Goal: Information Seeking & Learning: Learn about a topic

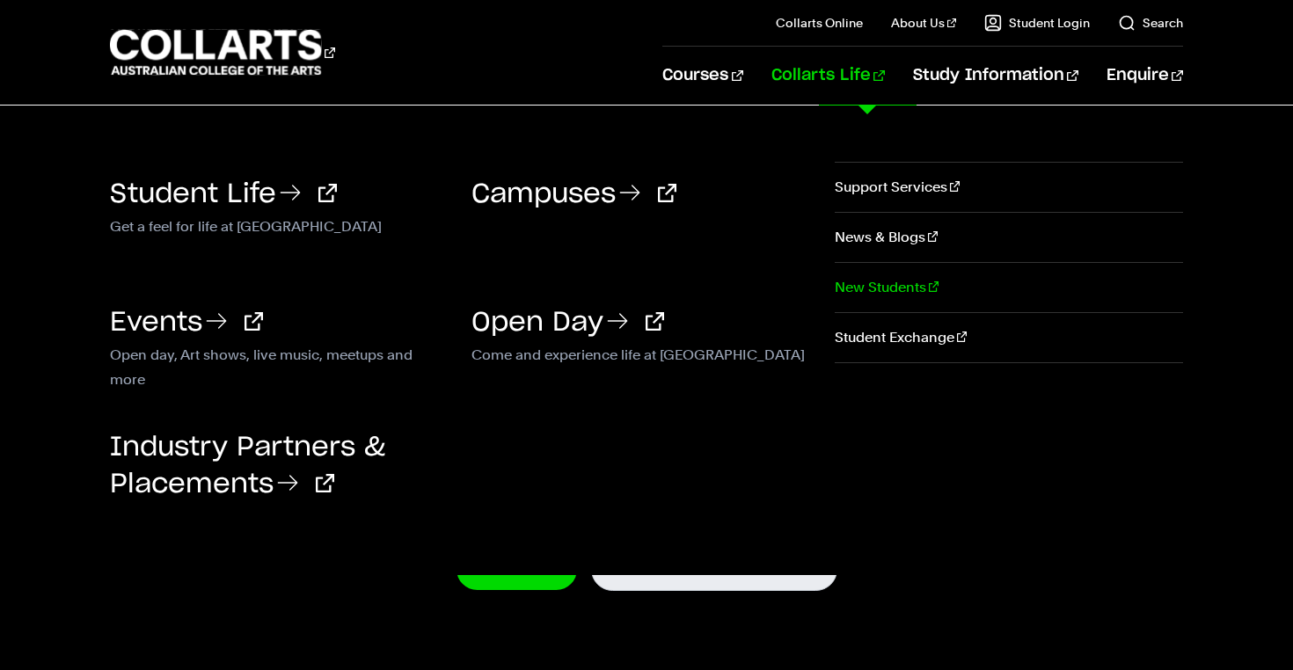
click at [888, 289] on link "New Students" at bounding box center [1009, 287] width 348 height 49
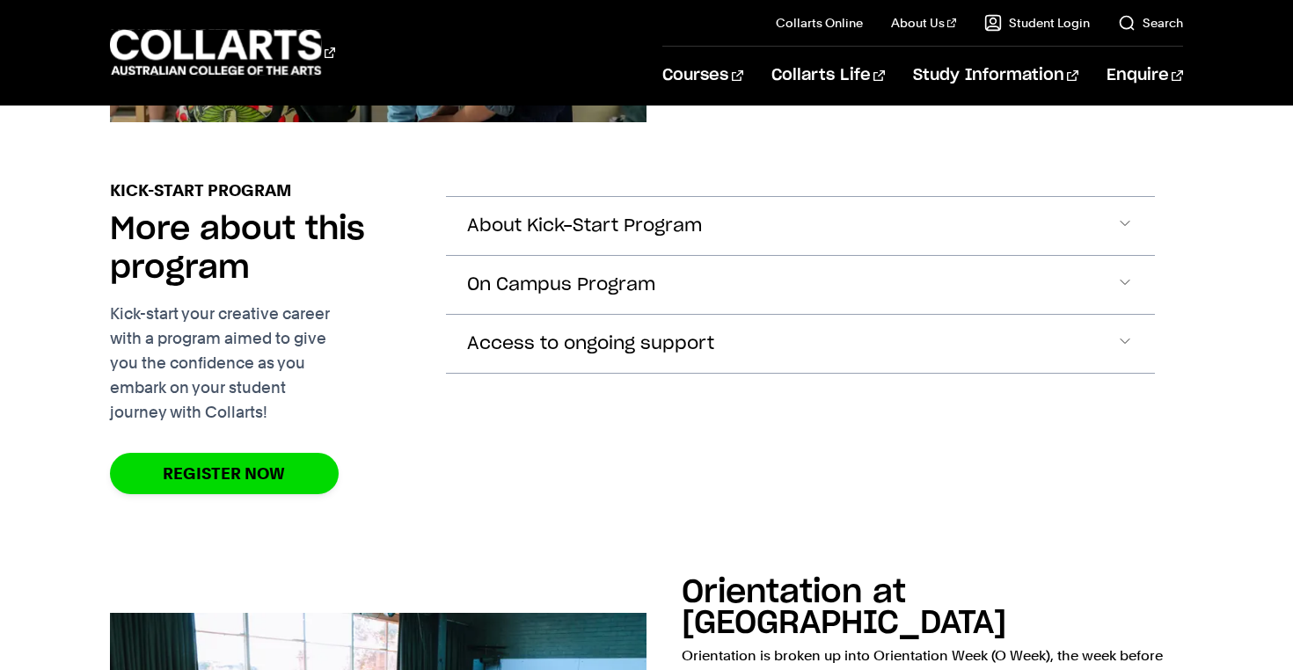
scroll to position [681, 0]
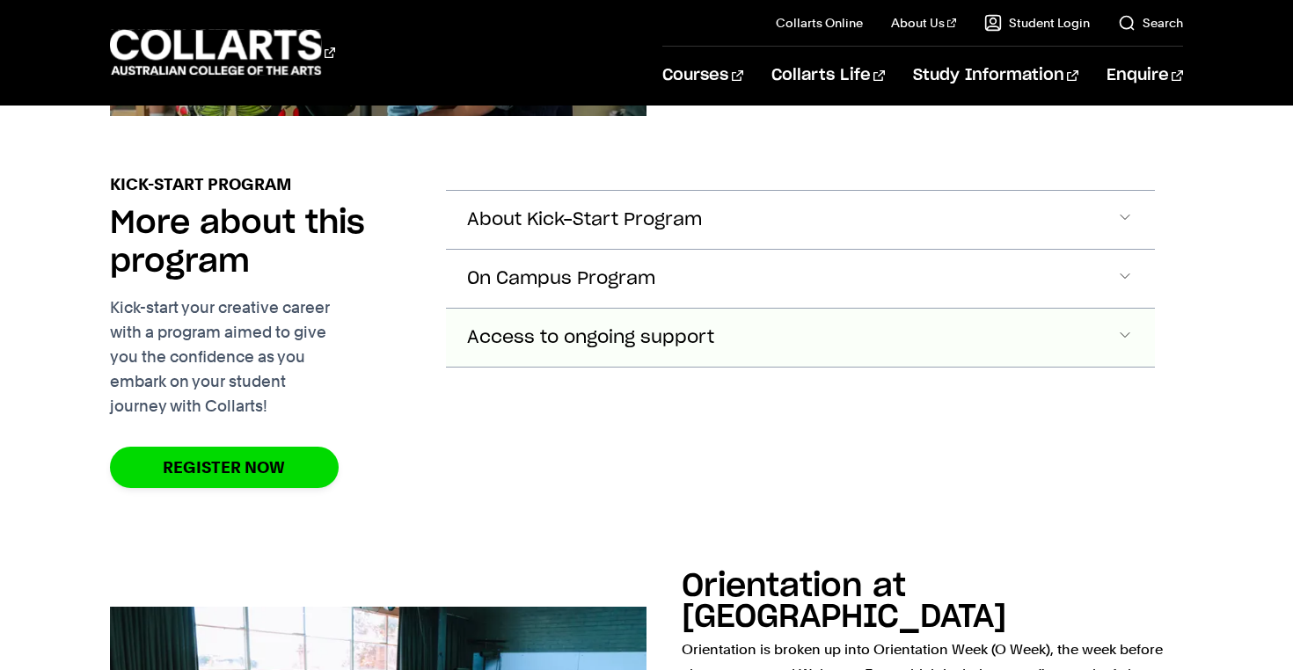
click at [709, 328] on span "Access to ongoing support" at bounding box center [590, 338] width 247 height 20
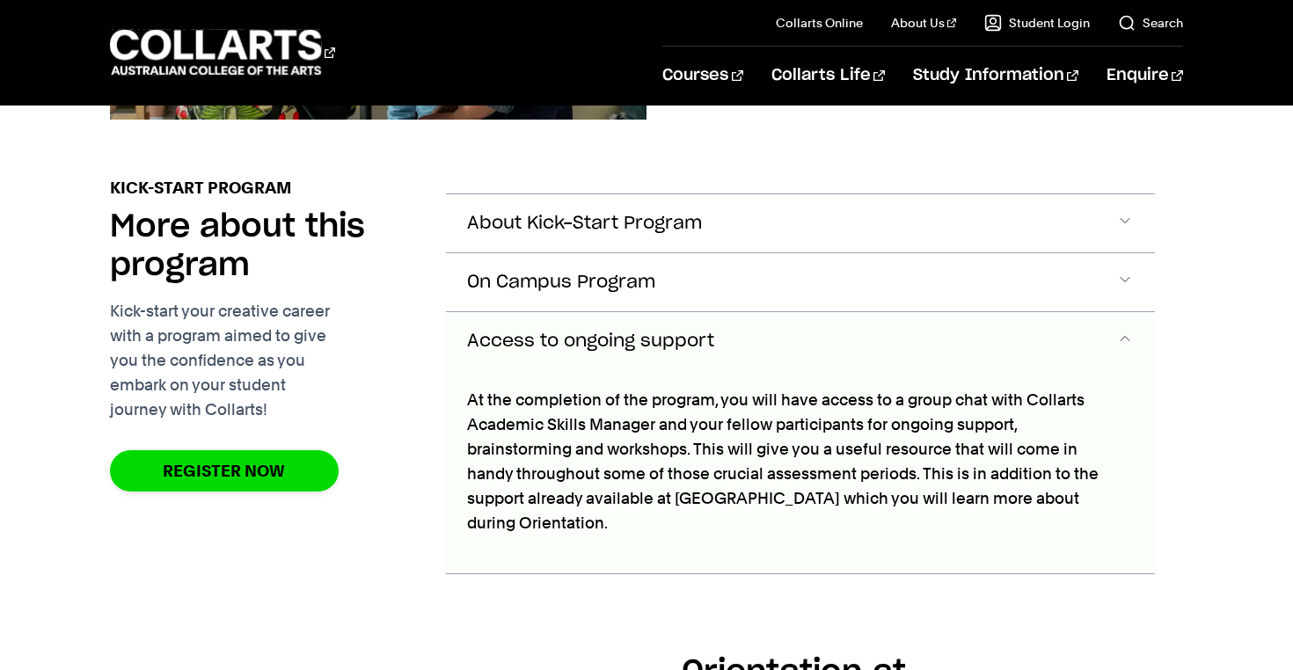
scroll to position [663, 0]
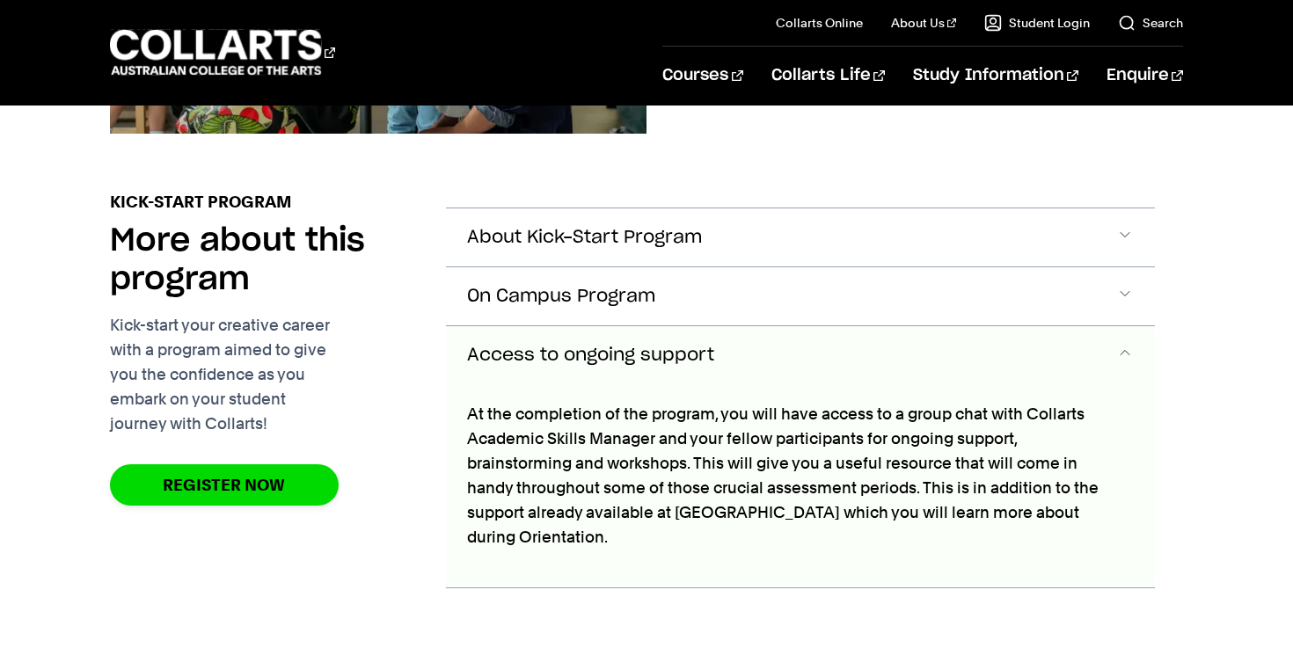
click at [1117, 344] on span "Accordion Section" at bounding box center [1126, 355] width 18 height 23
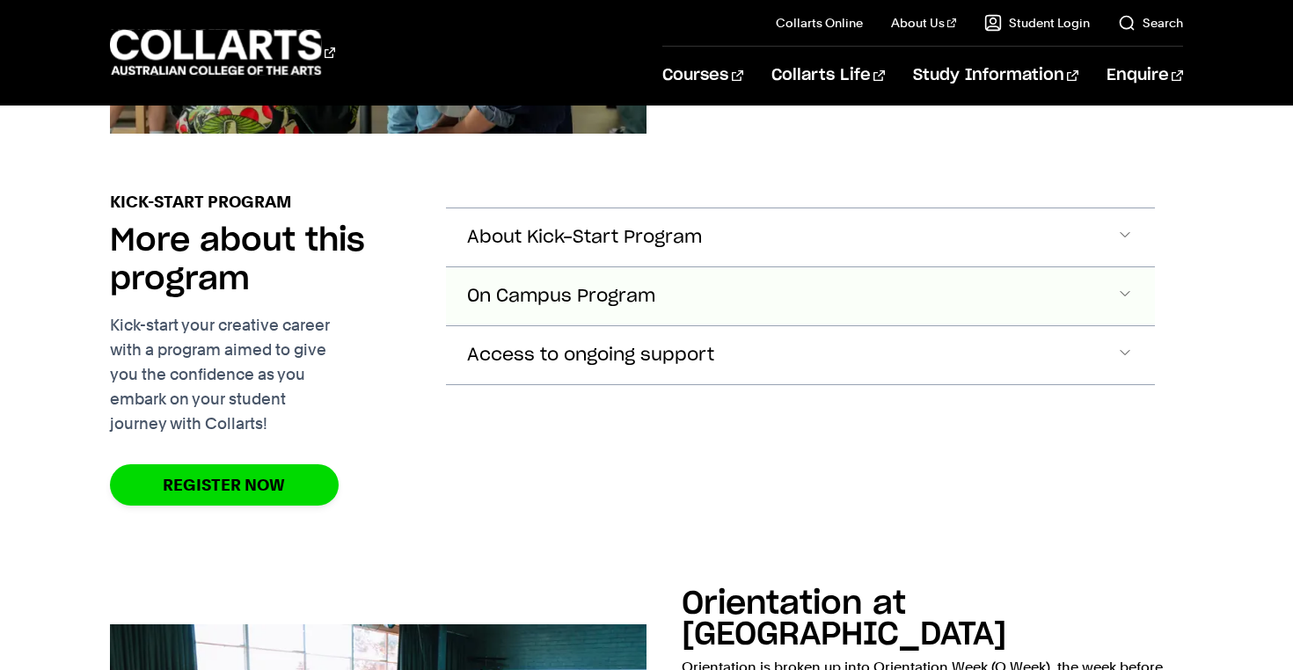
click at [1127, 285] on span "Accordion Section" at bounding box center [1126, 296] width 18 height 23
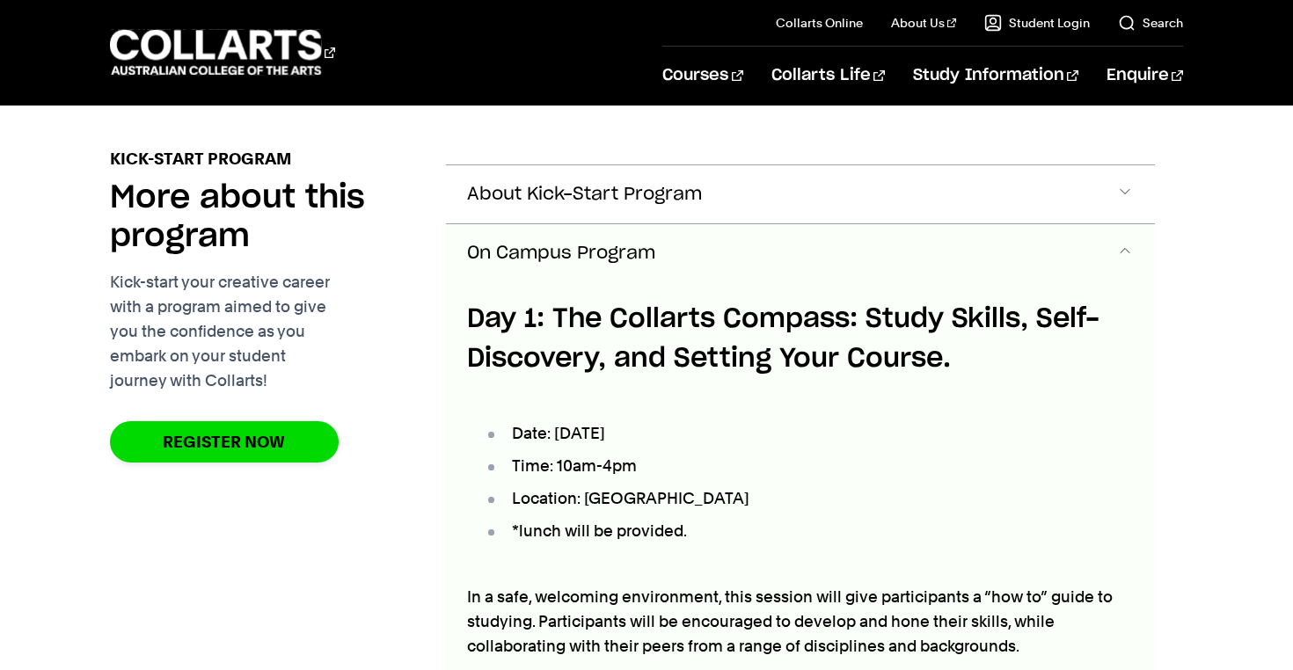
scroll to position [747, 0]
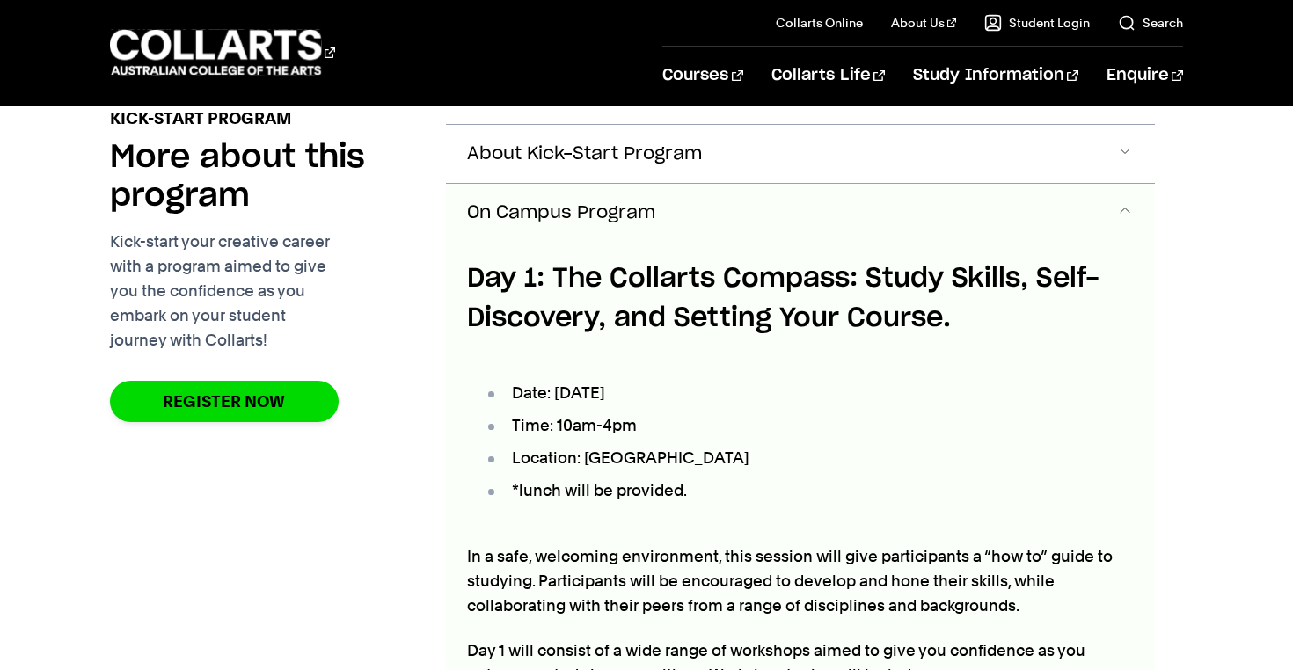
click at [1125, 201] on span "Accordion Section" at bounding box center [1126, 212] width 18 height 23
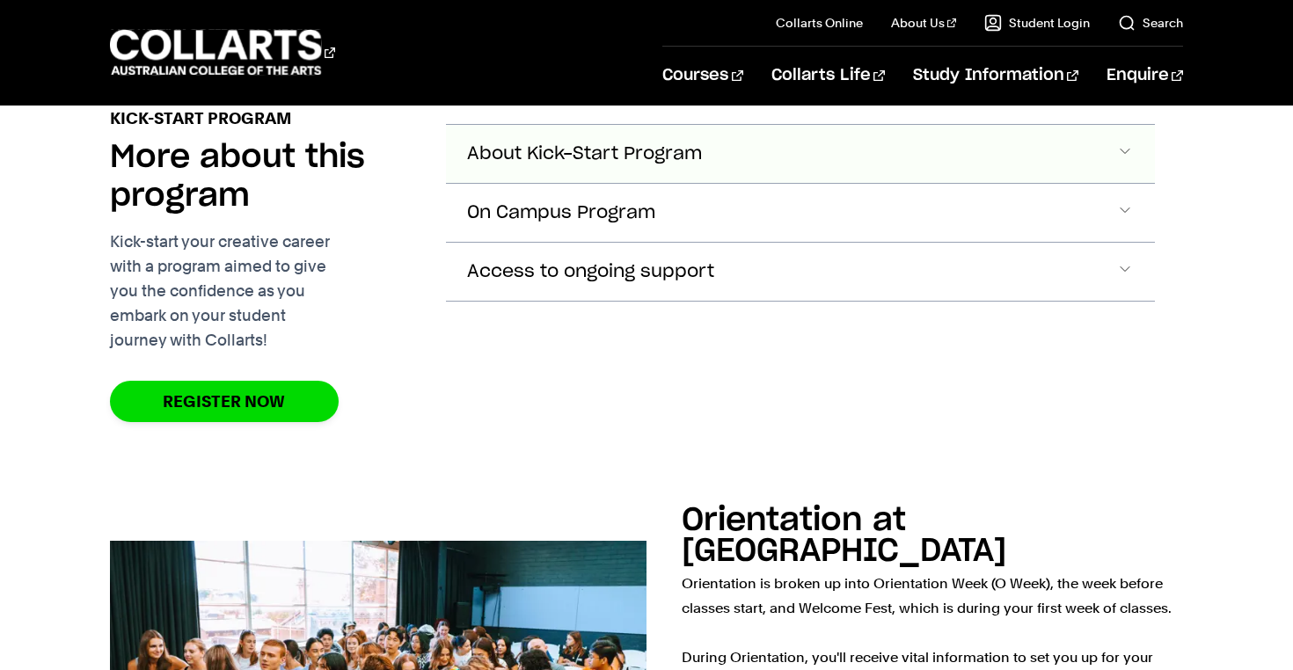
click at [1111, 129] on button "About Kick-Start Program" at bounding box center [800, 154] width 709 height 58
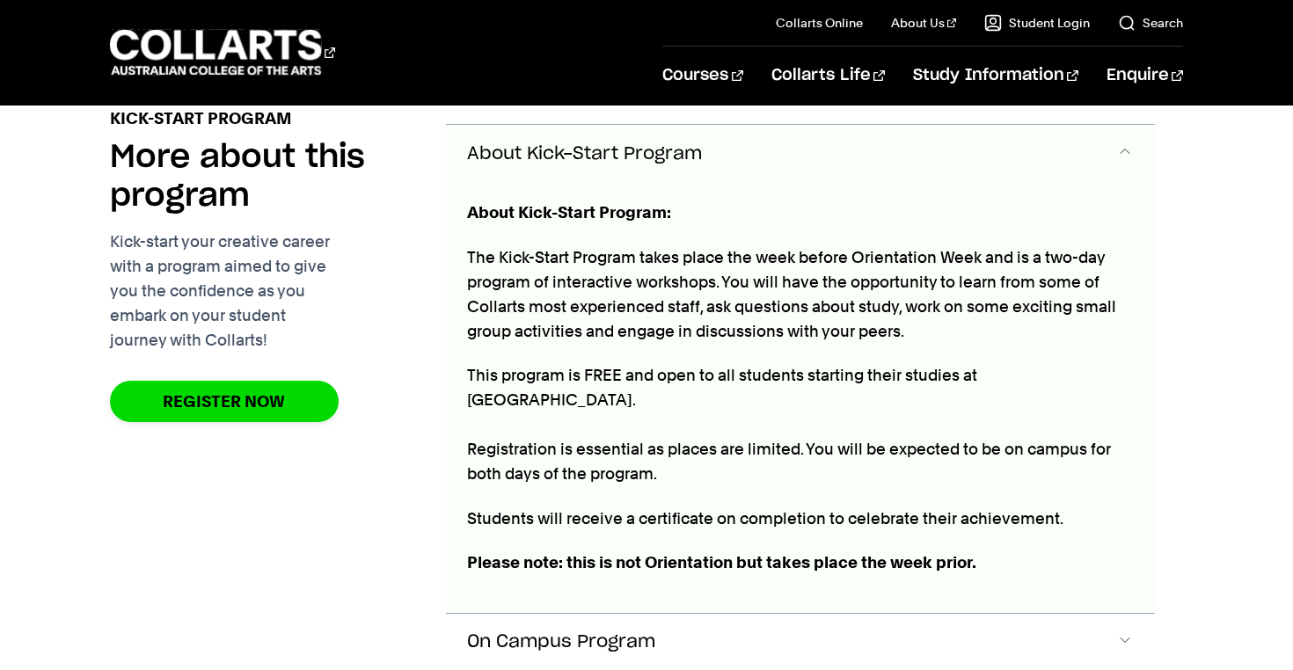
scroll to position [689, 0]
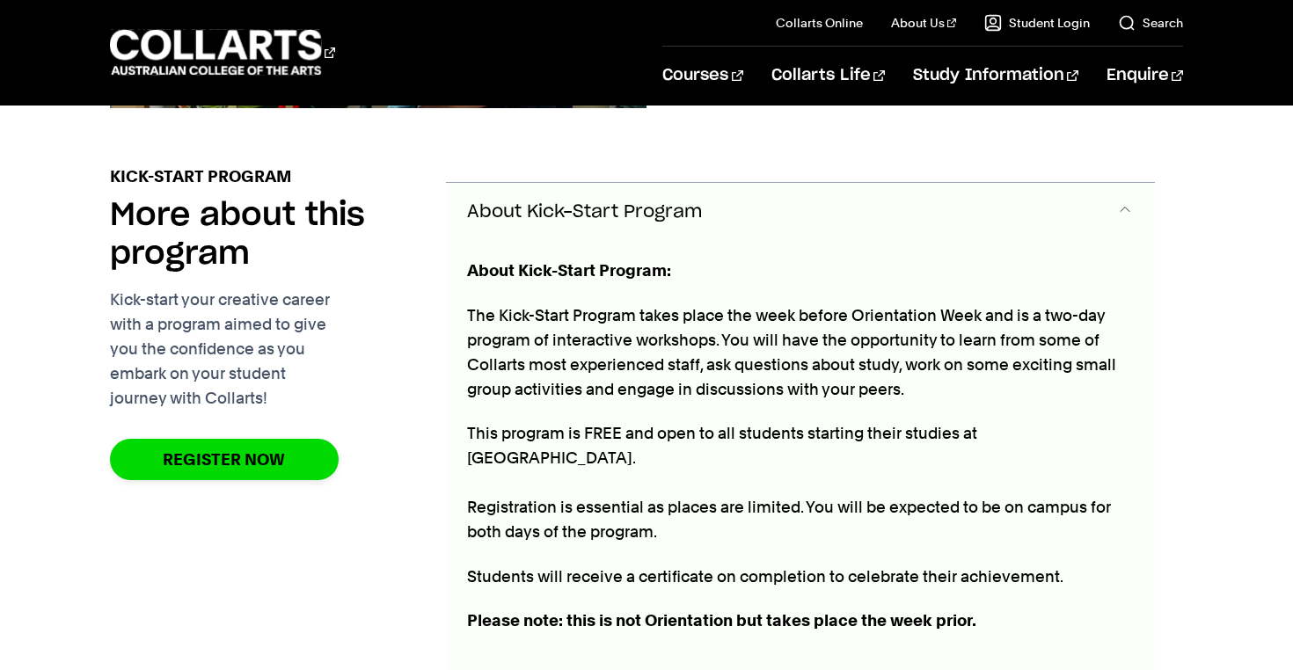
click at [1117, 201] on span "Accordion Section" at bounding box center [1126, 212] width 18 height 23
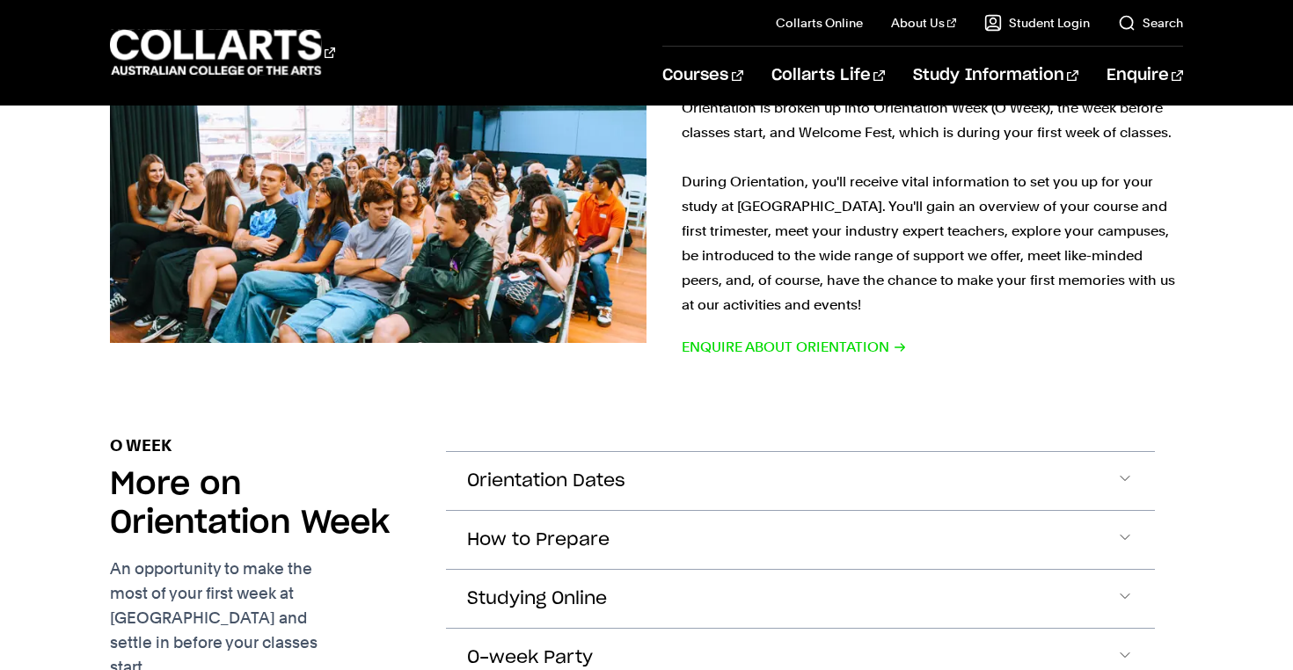
scroll to position [1241, 0]
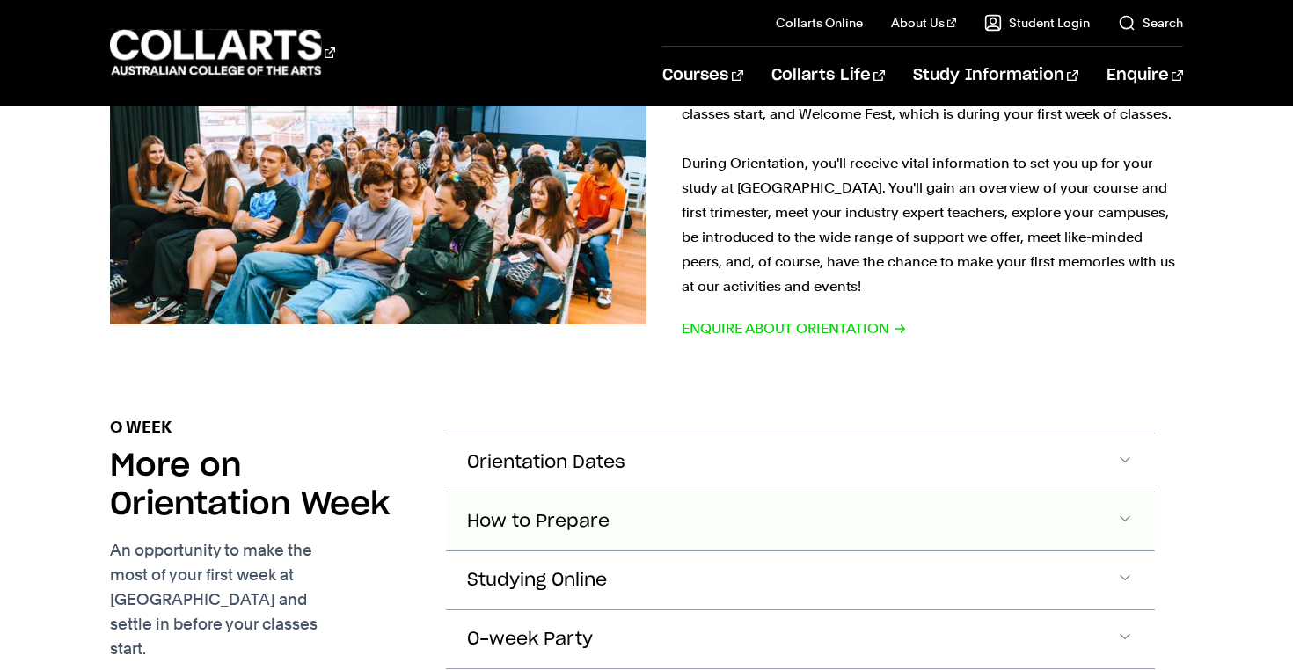
click at [737, 493] on button "How to Prepare" at bounding box center [800, 522] width 709 height 58
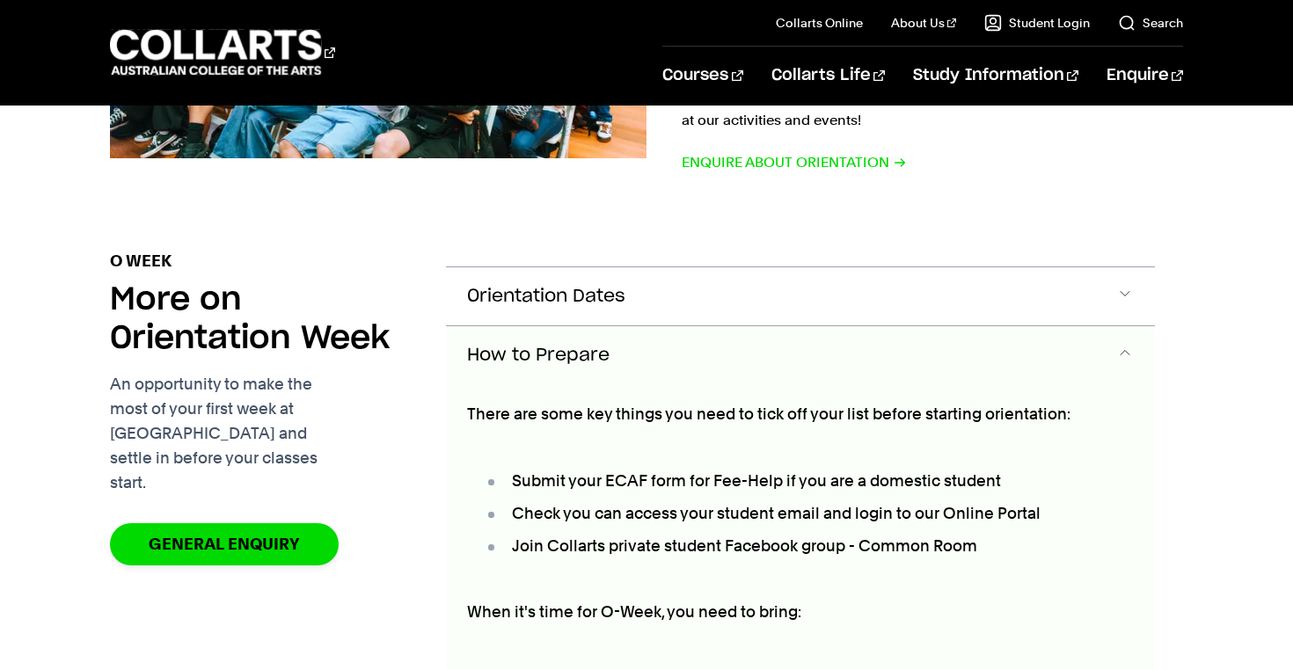
scroll to position [1520, 0]
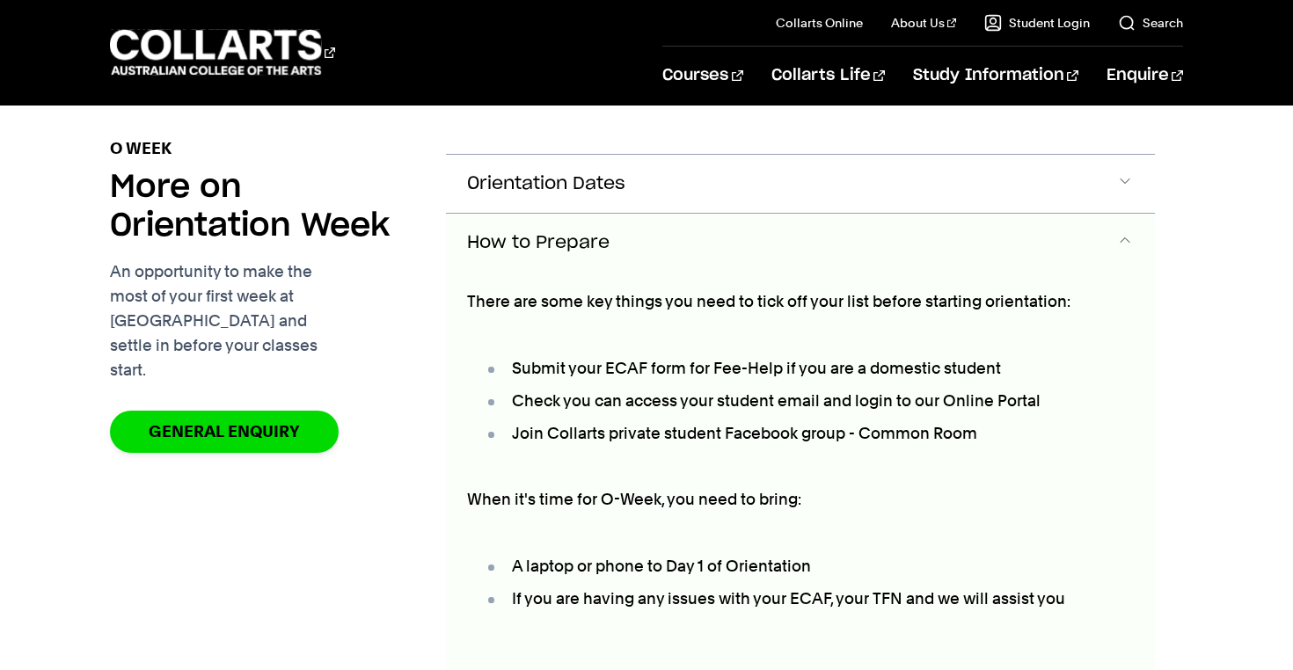
click at [674, 214] on button "How to Prepare" at bounding box center [800, 243] width 709 height 58
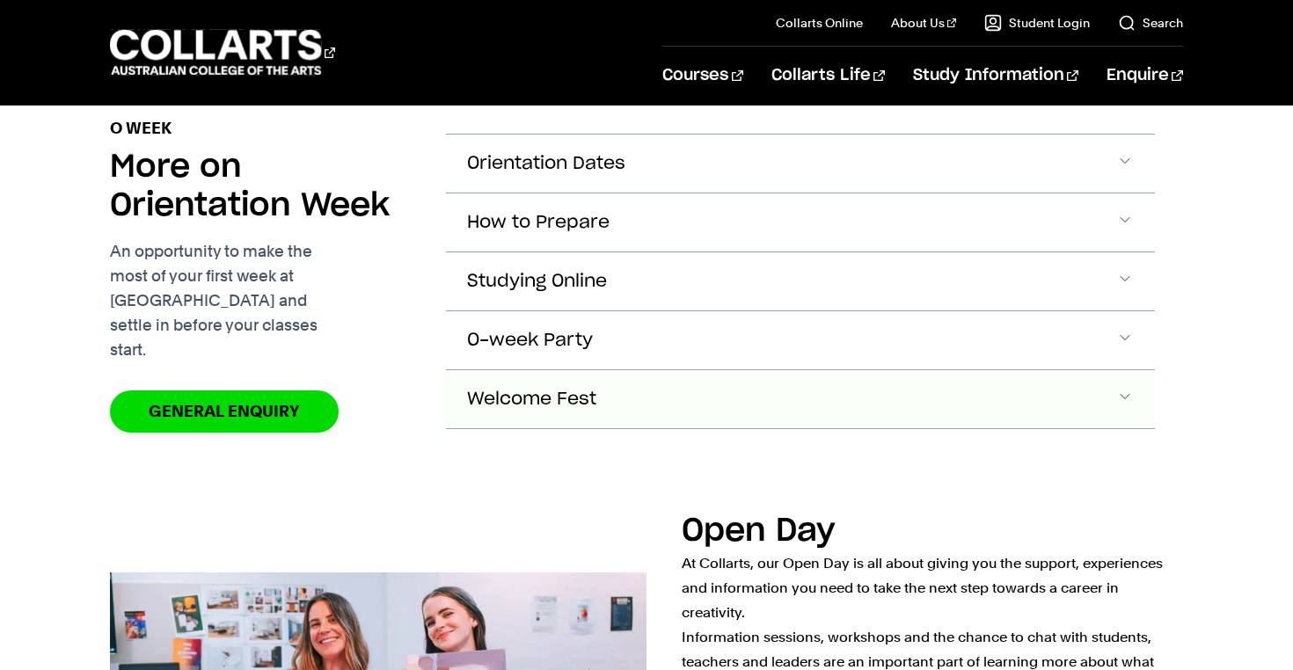
click at [614, 370] on button "Welcome Fest" at bounding box center [800, 399] width 709 height 58
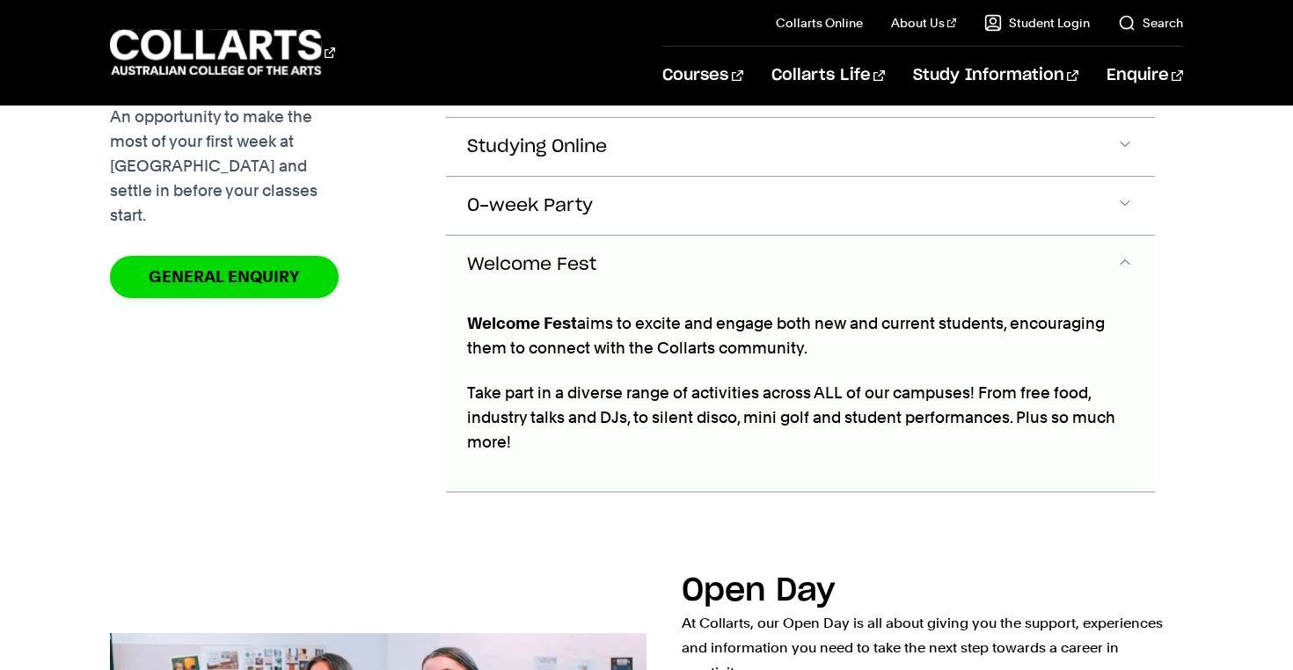
scroll to position [1695, 0]
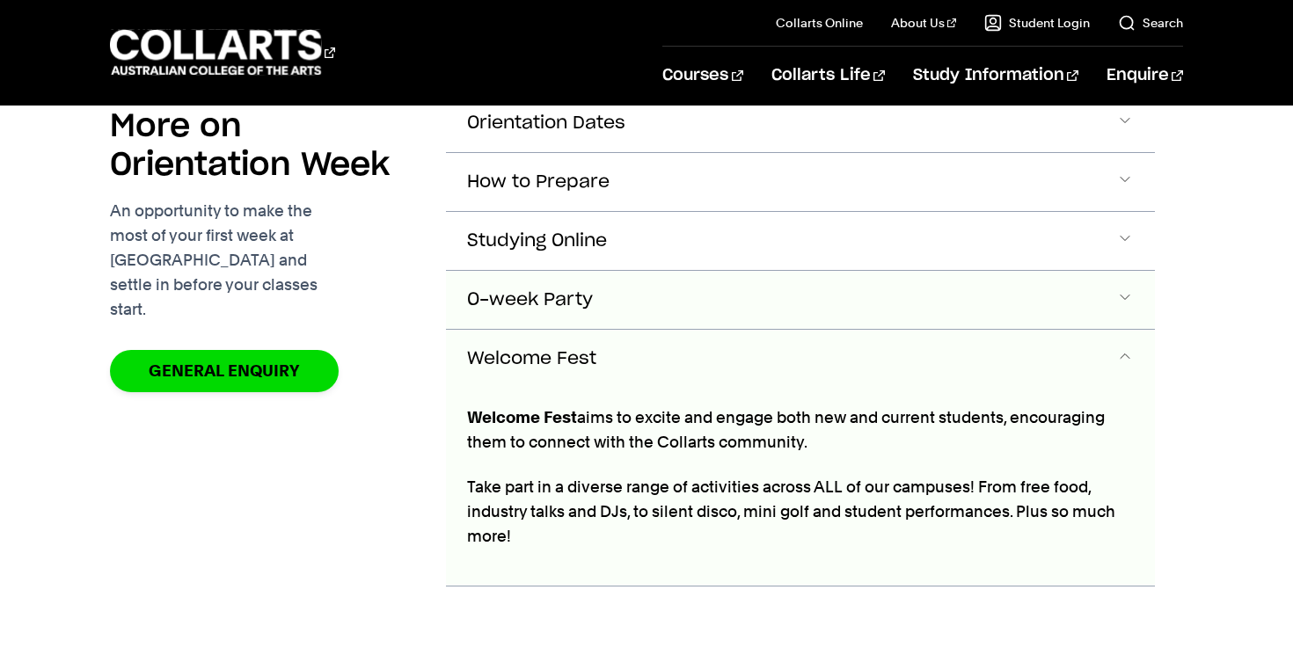
click at [571, 290] on span "O-week Party" at bounding box center [530, 300] width 126 height 20
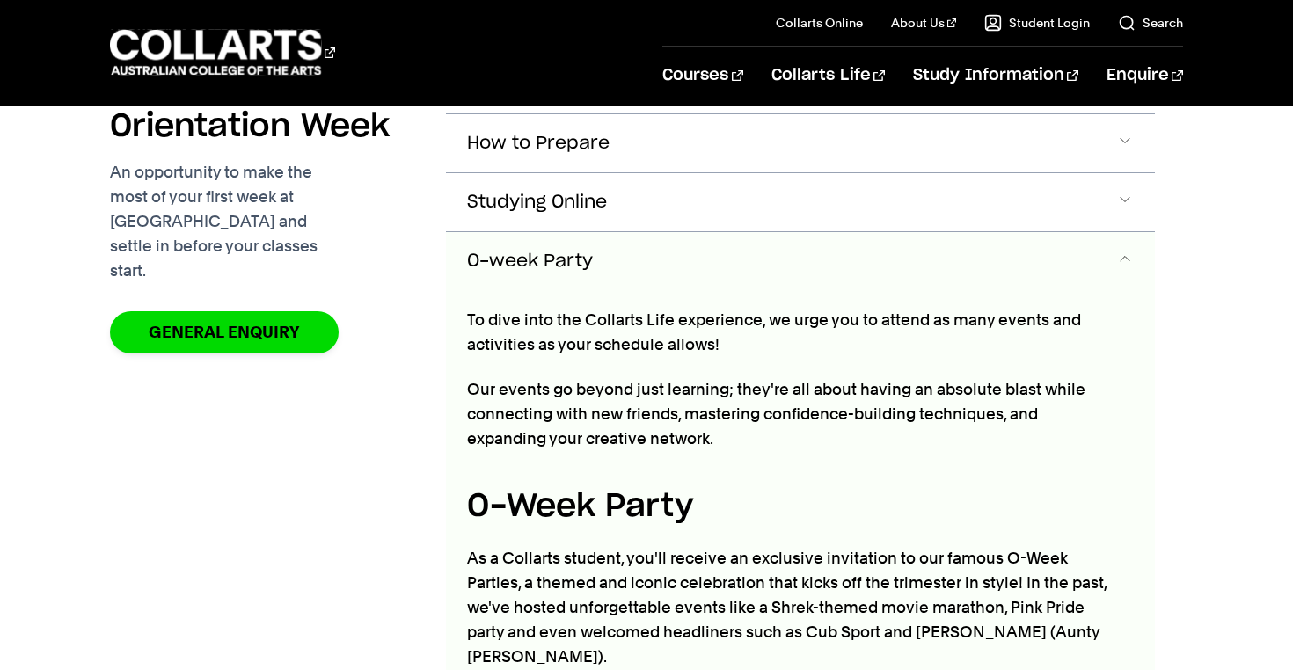
scroll to position [1637, 0]
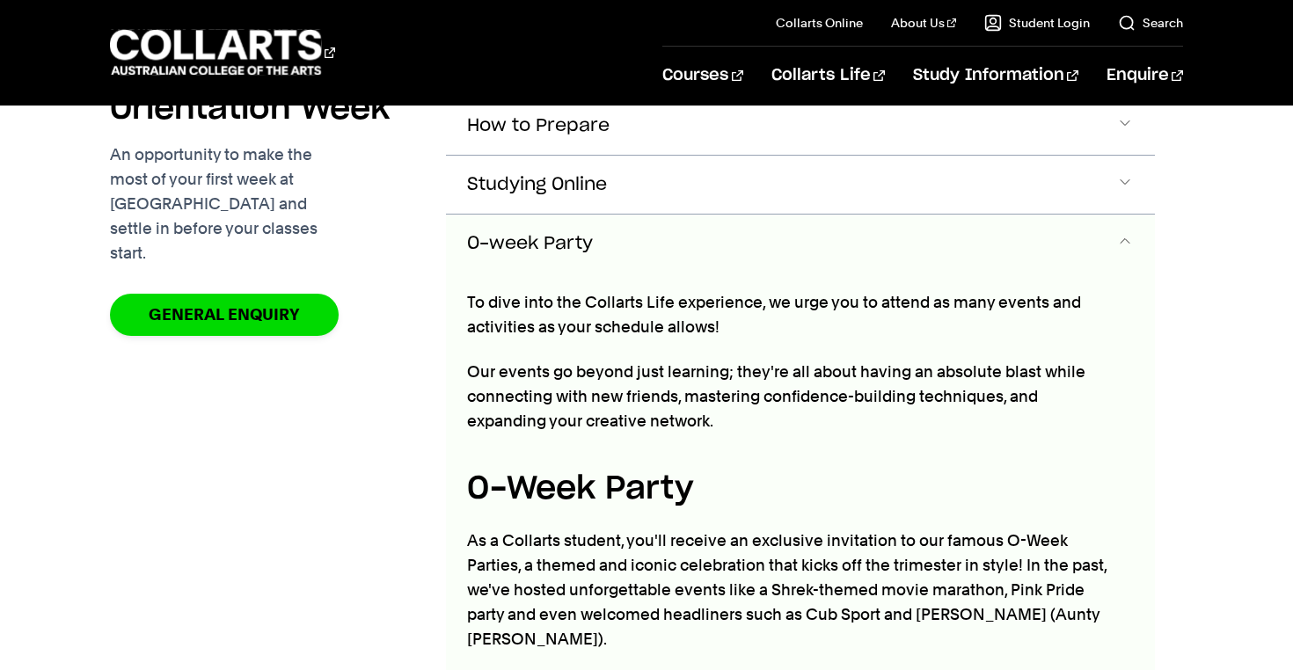
click at [1097, 360] on p "Our events go beyond just learning; they're all about having an absolute blast …" at bounding box center [793, 397] width 653 height 74
click at [1110, 215] on button "O-week Party" at bounding box center [800, 244] width 709 height 58
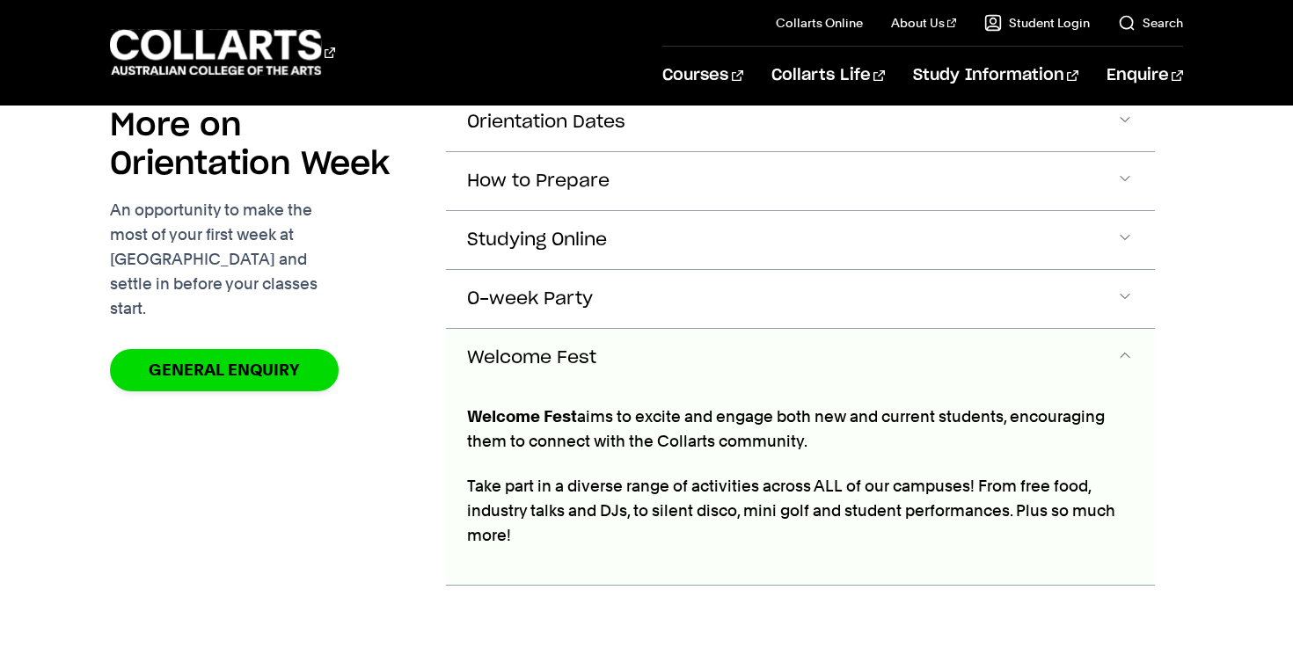
scroll to position [1572, 0]
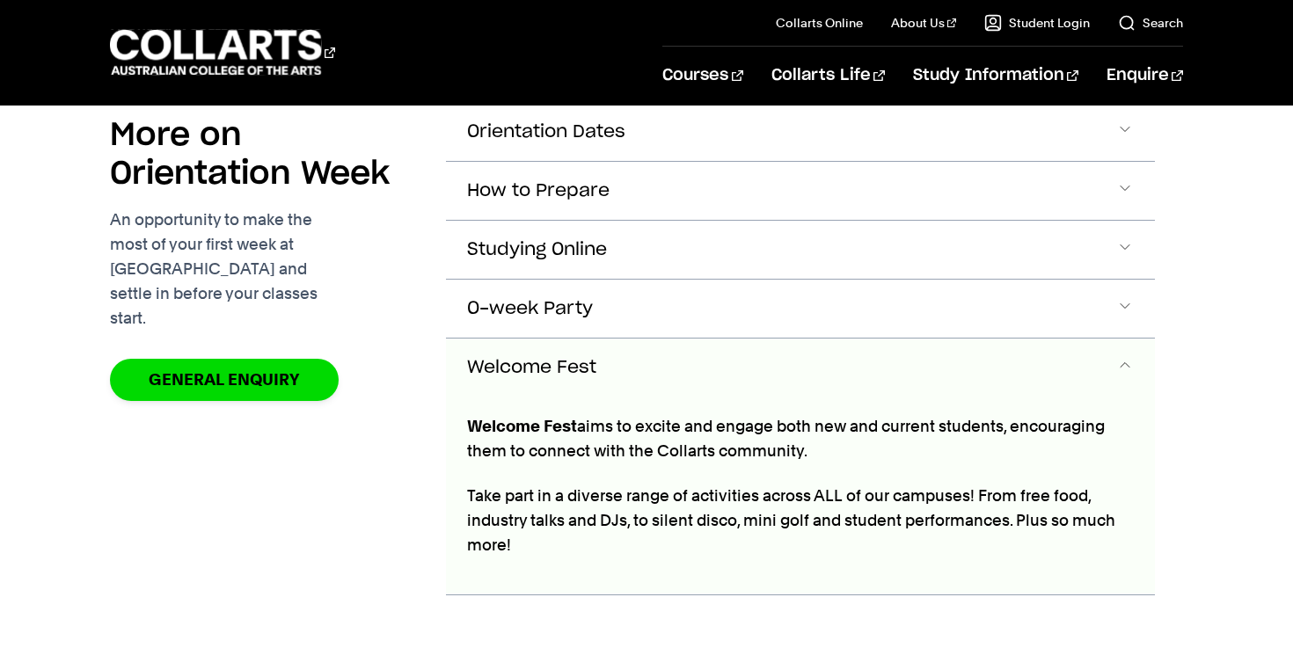
click at [1118, 356] on span "Accordion Section" at bounding box center [1126, 367] width 18 height 23
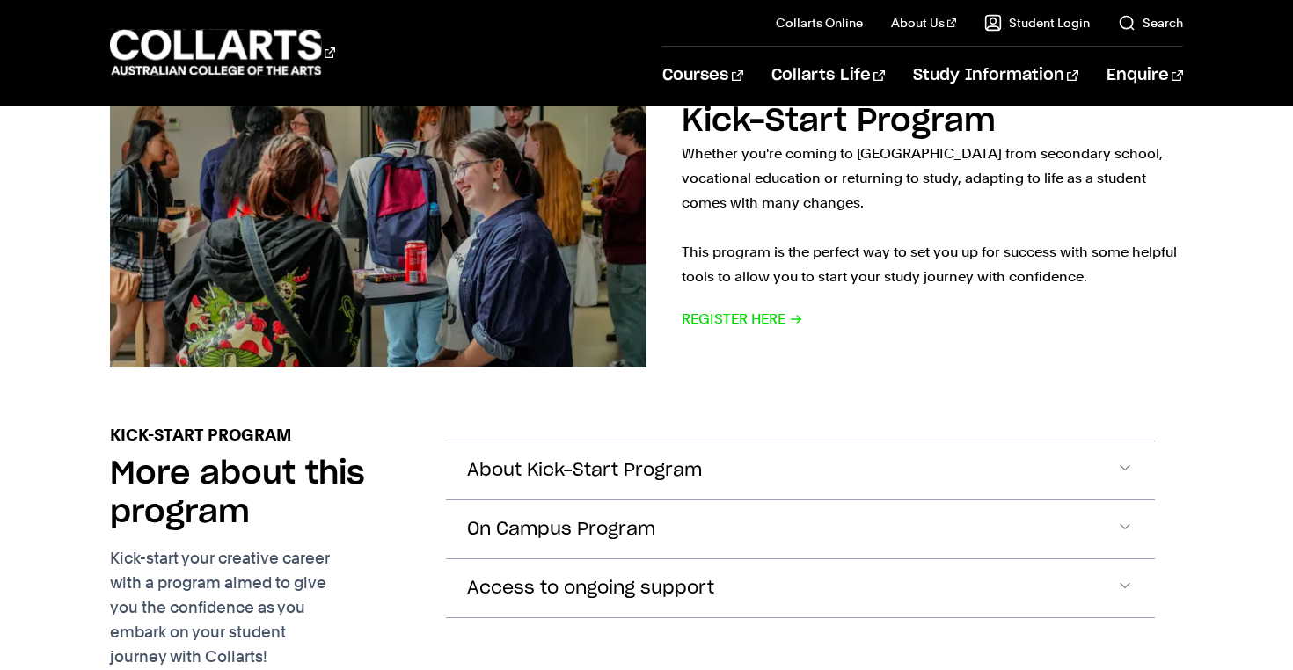
scroll to position [0, 0]
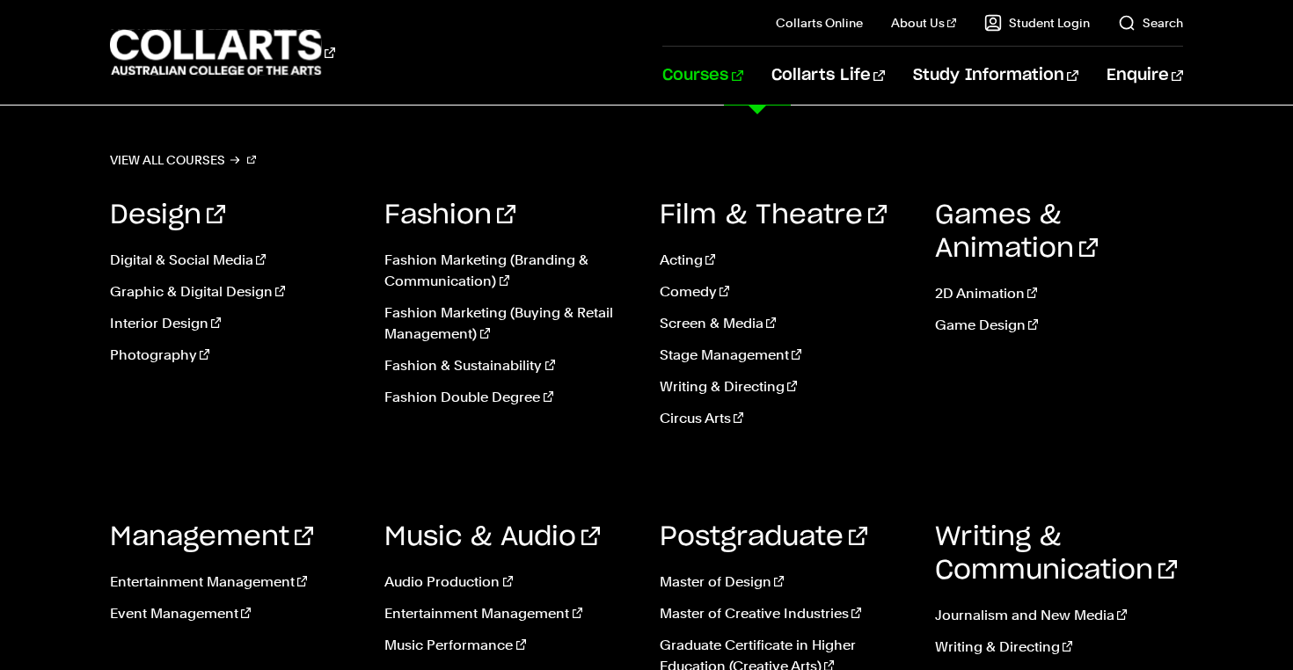
click at [264, 568] on ul "Entertainment Management Event Management" at bounding box center [234, 604] width 249 height 92
click at [263, 579] on link "Entertainment Management" at bounding box center [234, 582] width 249 height 21
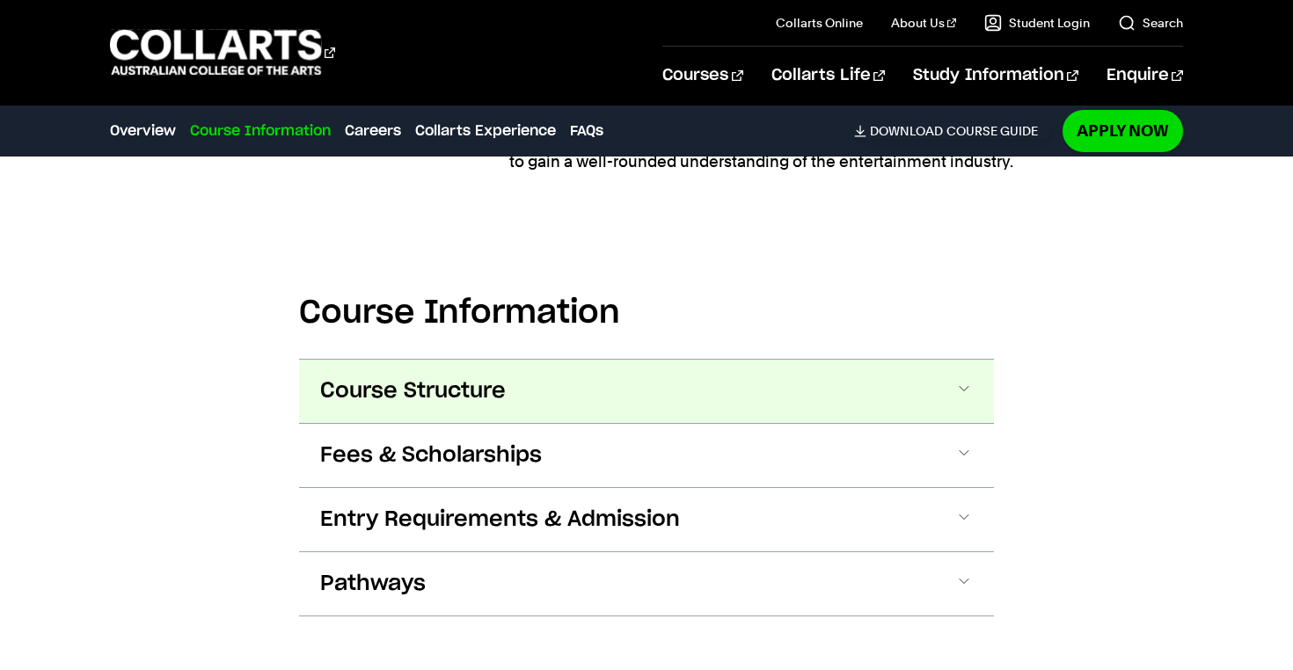
click at [713, 398] on button "Course Structure" at bounding box center [646, 391] width 695 height 63
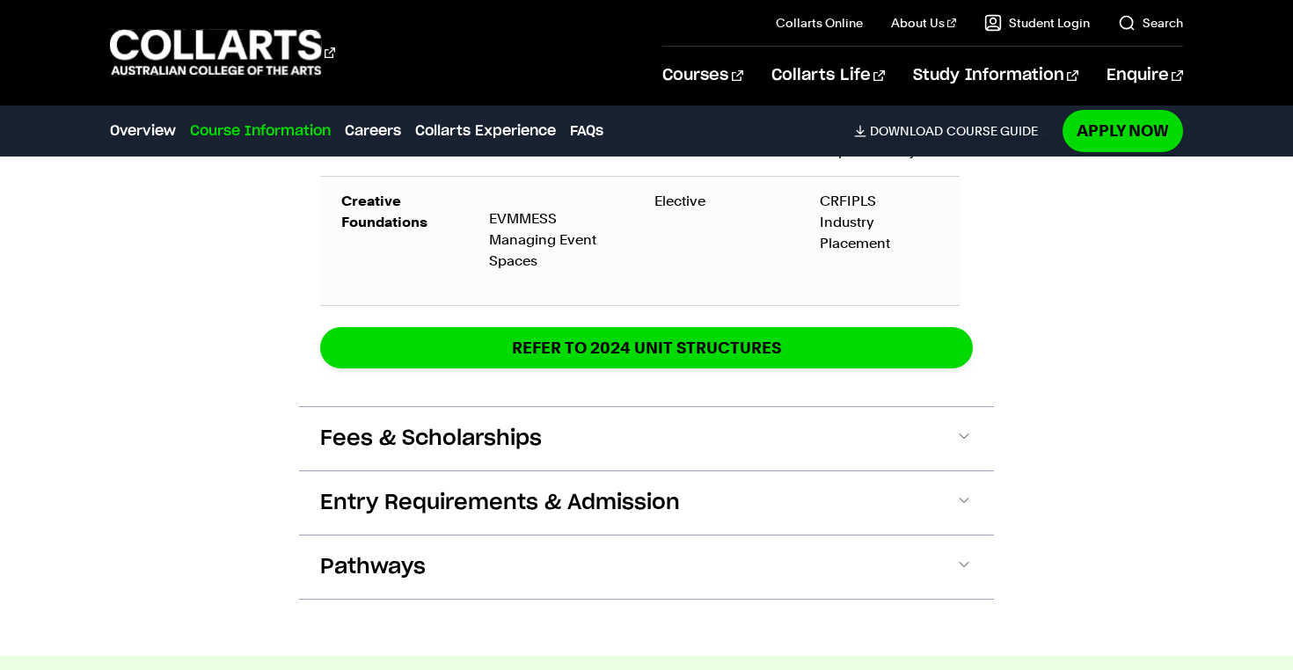
scroll to position [3785, 0]
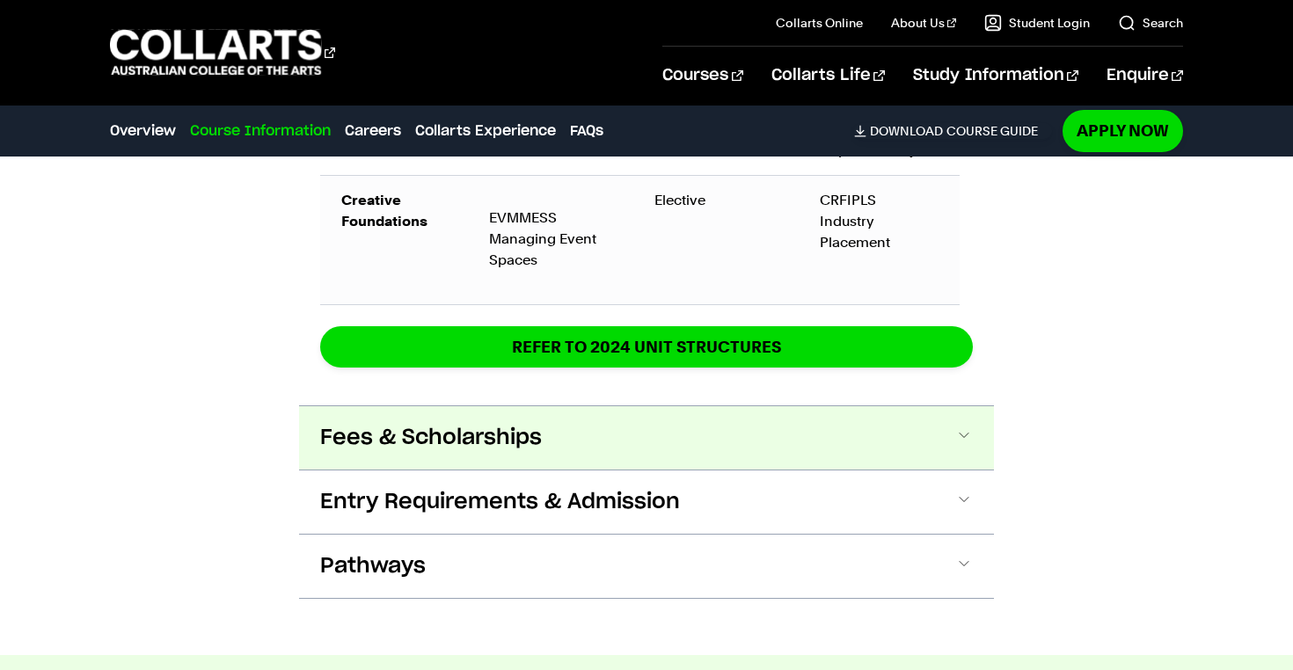
click at [670, 448] on button "Fees & Scholarships" at bounding box center [646, 437] width 695 height 63
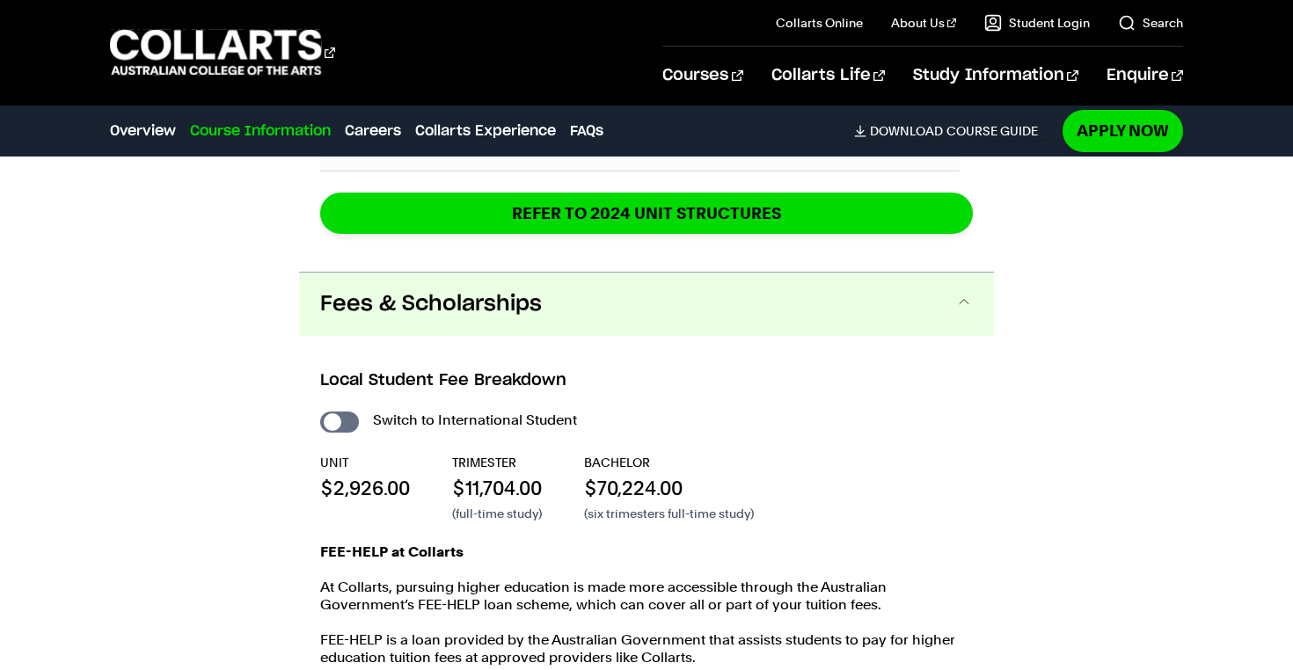
scroll to position [3908, 0]
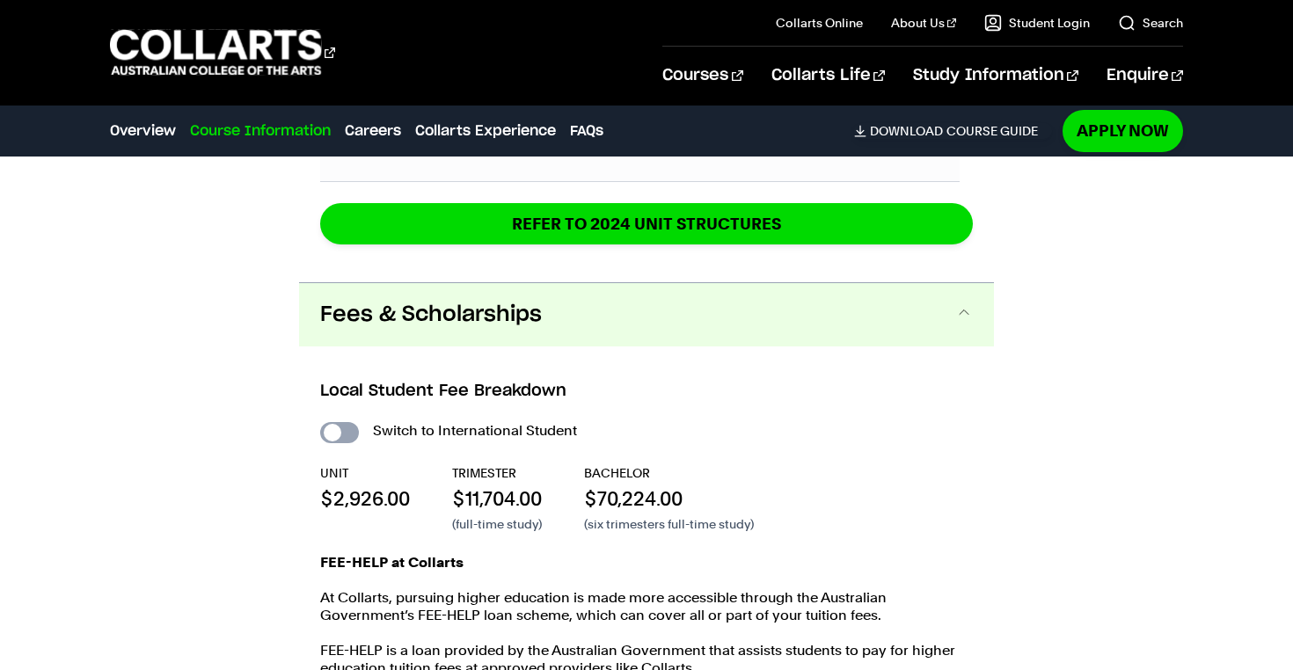
click at [342, 432] on input "International Student" at bounding box center [339, 432] width 39 height 21
checkbox input "true"
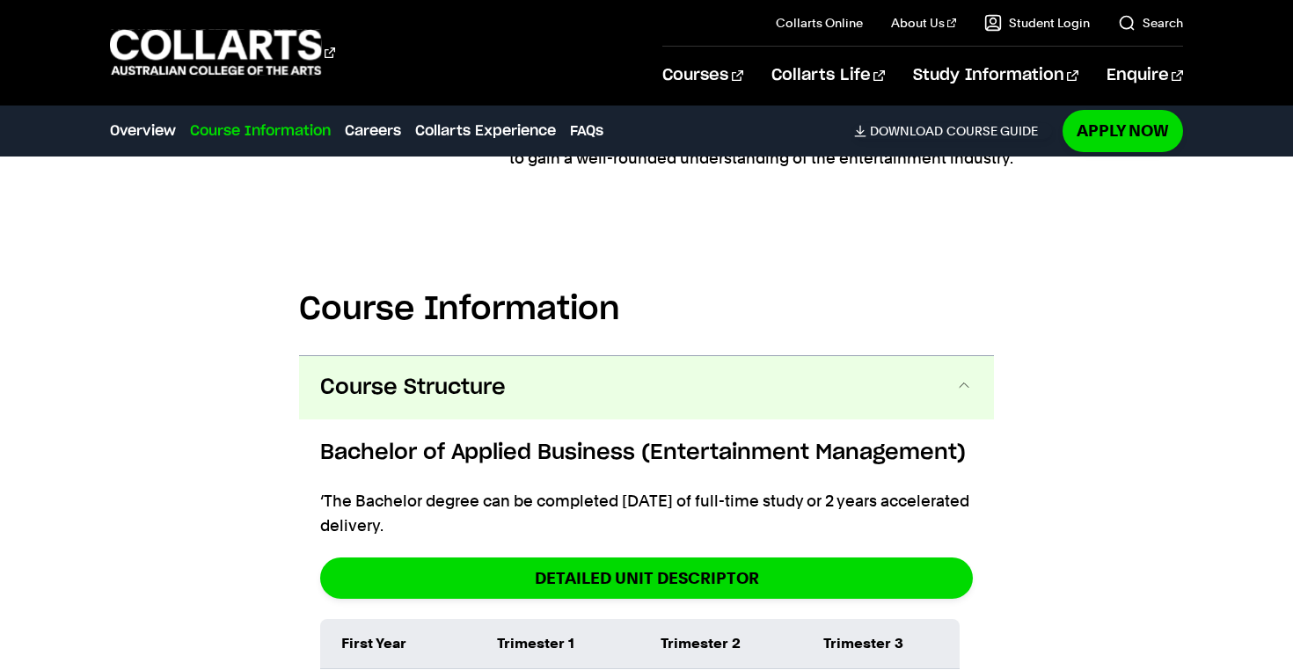
scroll to position [2404, 0]
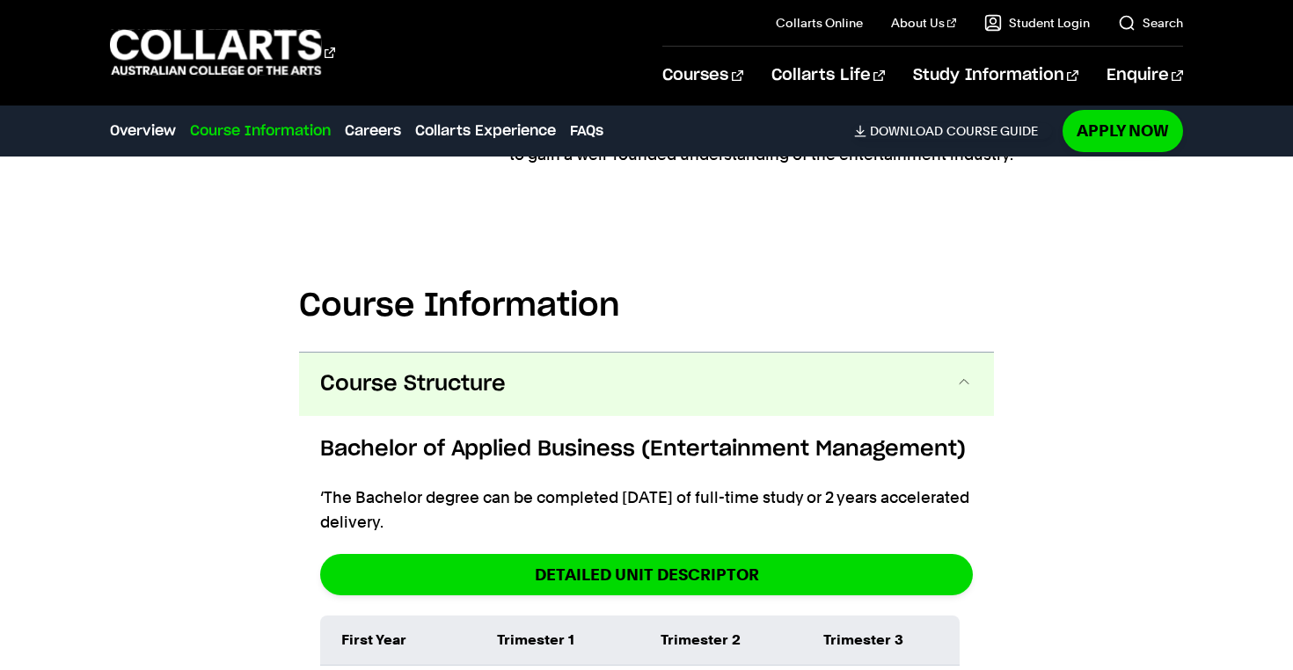
click at [399, 397] on span "Course Structure" at bounding box center [413, 384] width 186 height 28
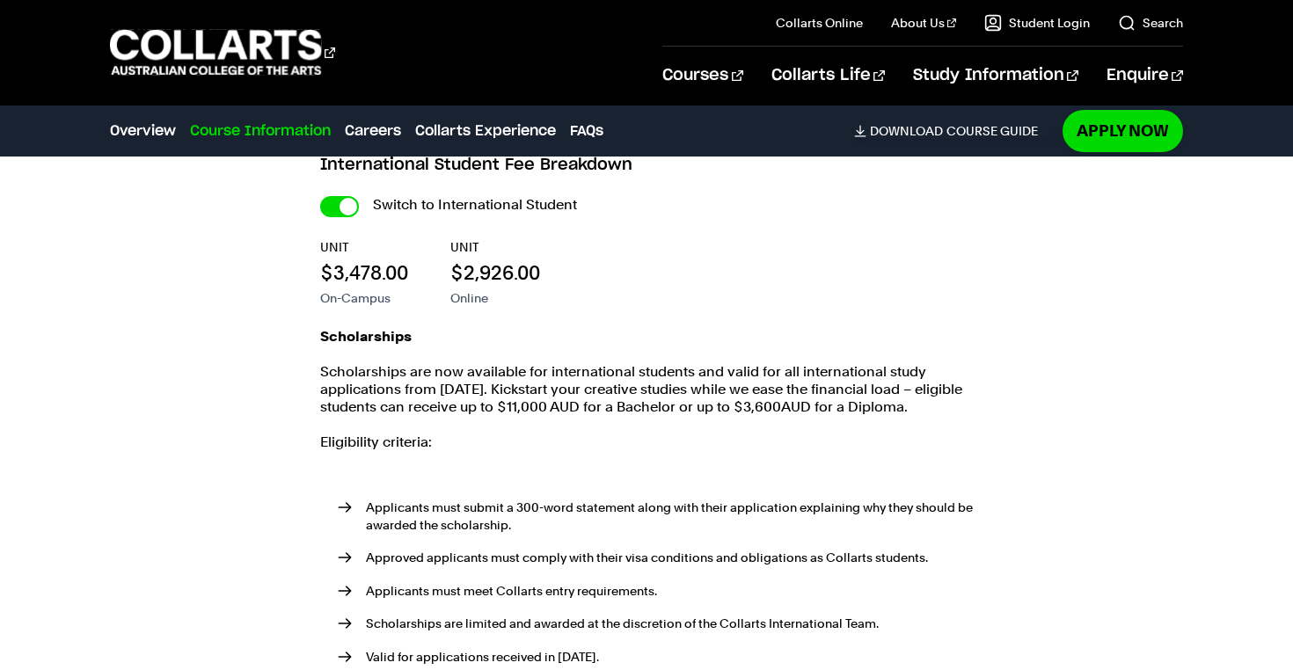
scroll to position [2726, 0]
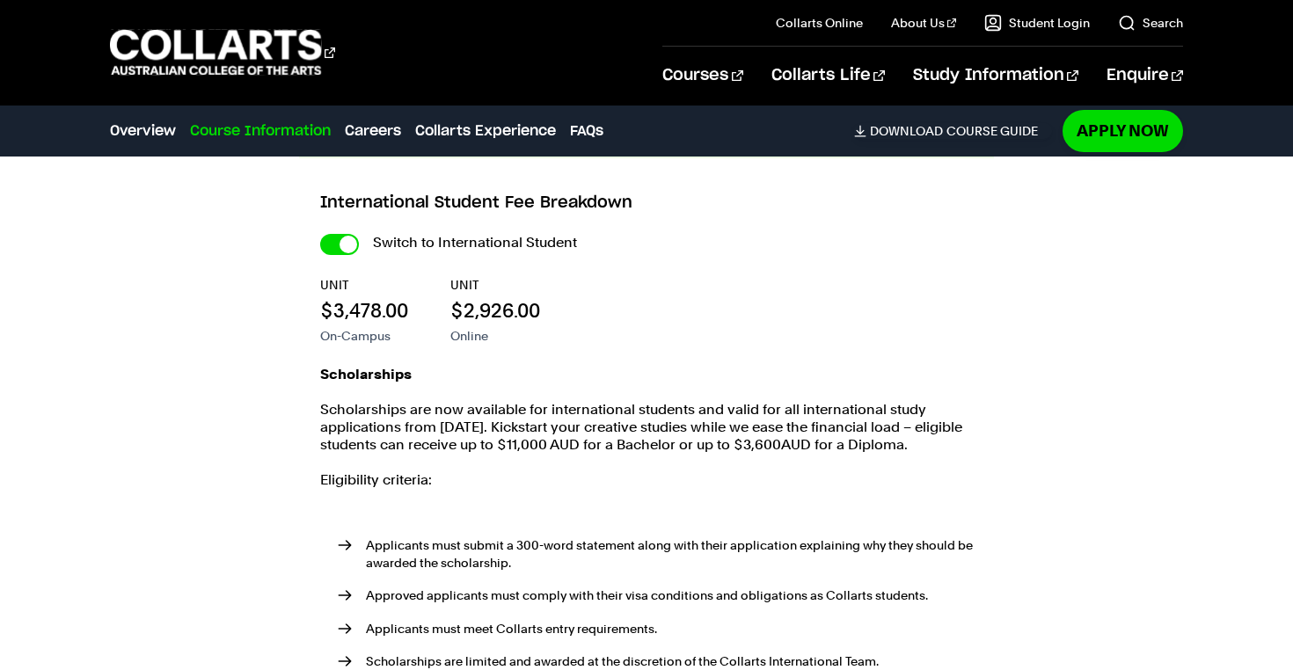
click at [343, 256] on div "Switch to International Student UNIT $3,478.00 On-Campus UNIT $2,926.00 Online …" at bounding box center [646, 515] width 653 height 568
click at [343, 250] on input "International Student" at bounding box center [339, 244] width 39 height 21
checkbox input "false"
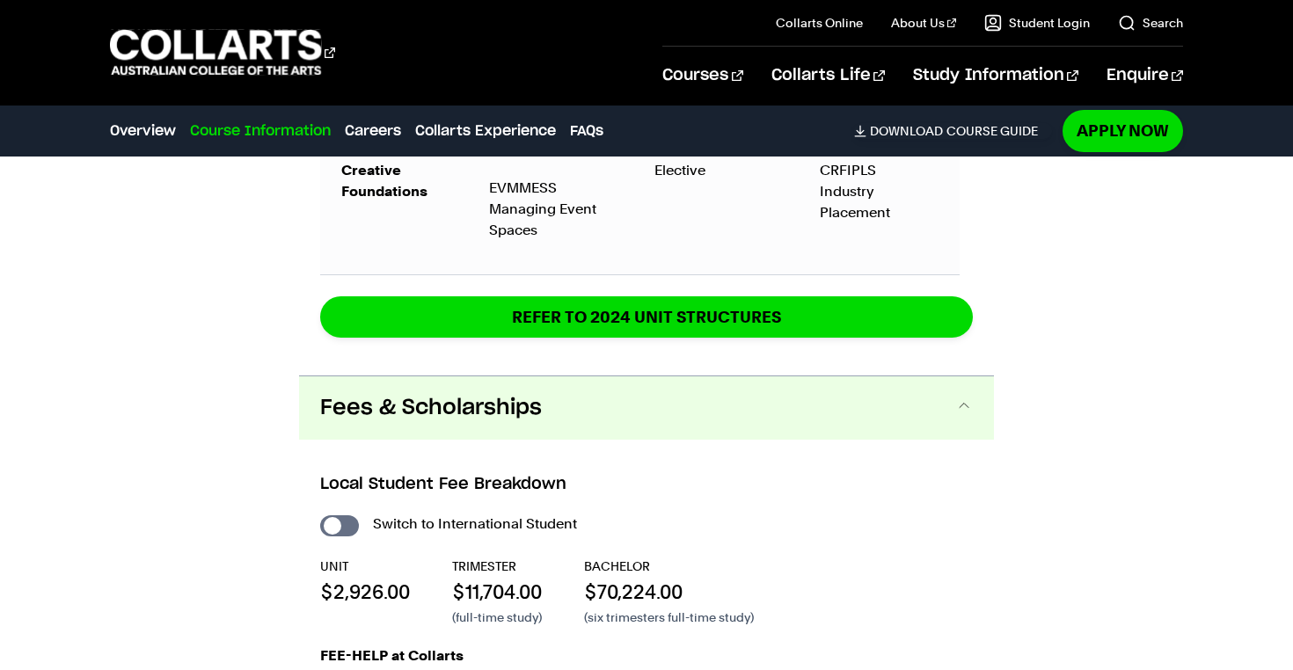
scroll to position [3818, 0]
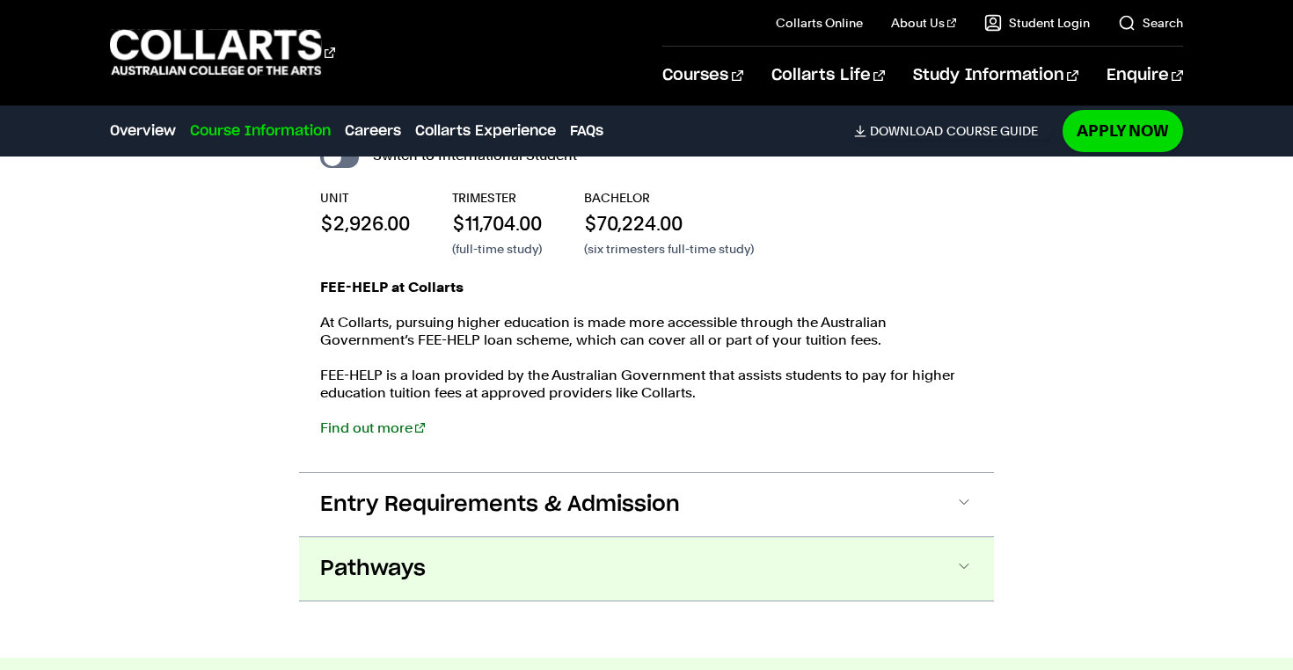
click at [362, 554] on button "Pathways" at bounding box center [646, 569] width 695 height 63
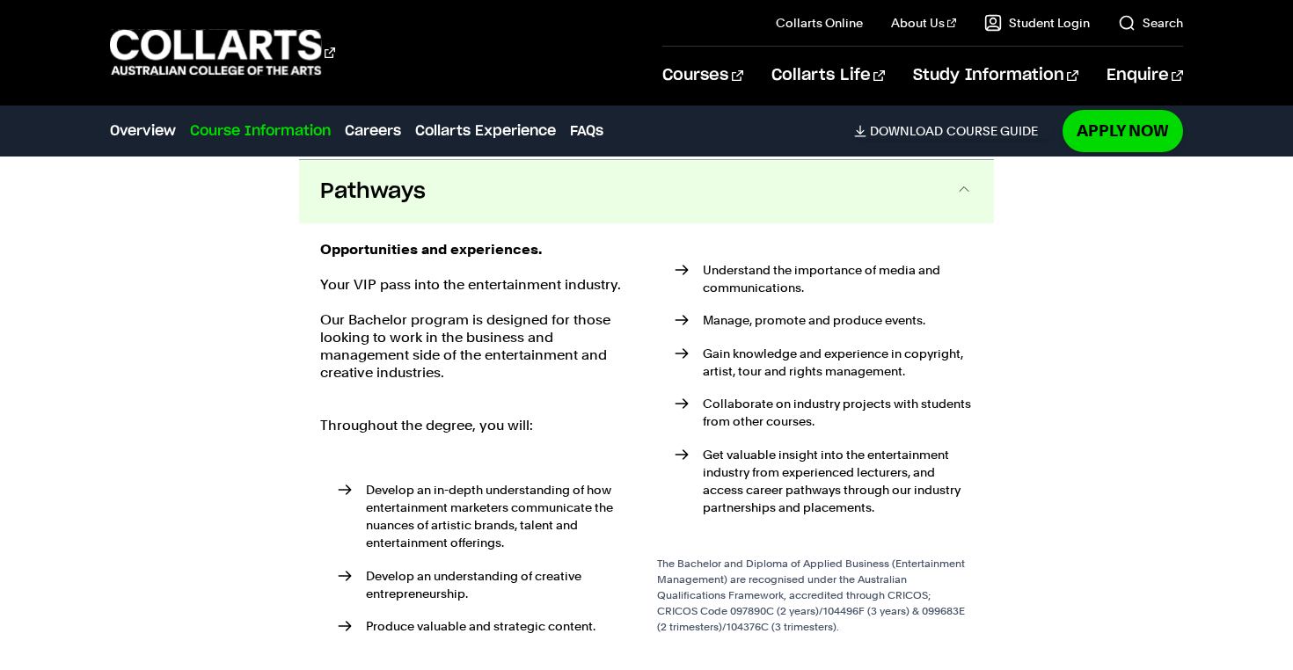
scroll to position [4563, 0]
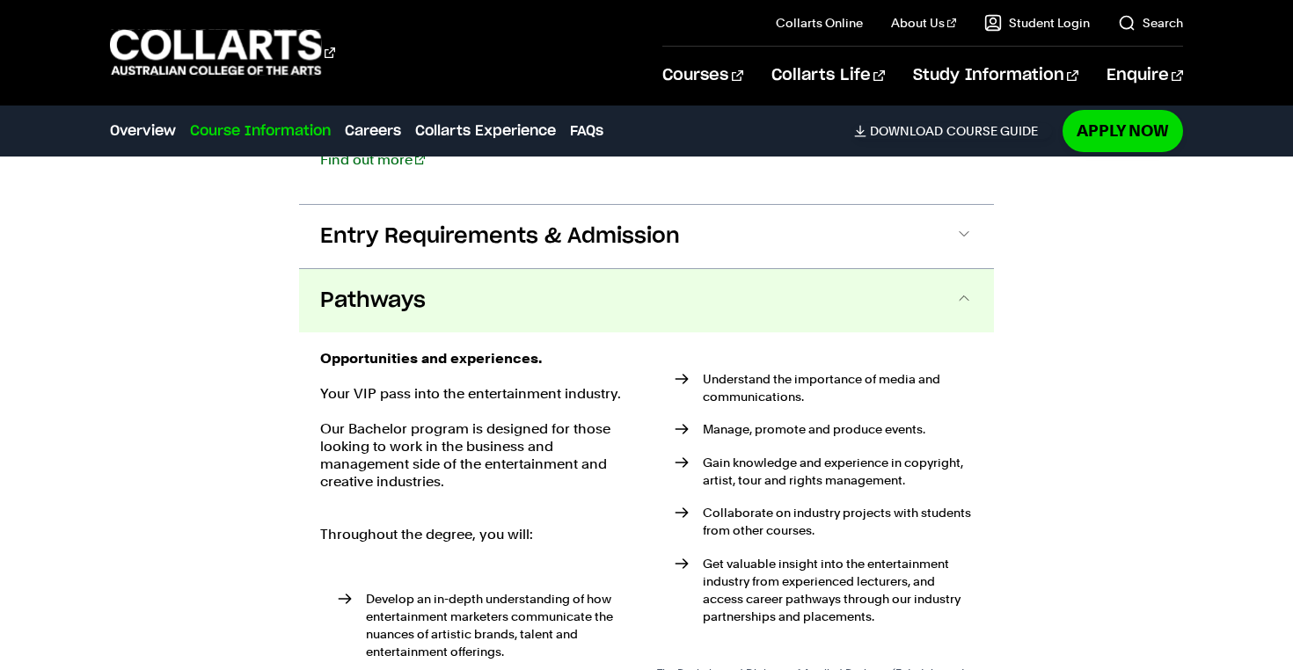
click at [499, 312] on button "Pathways" at bounding box center [646, 300] width 695 height 63
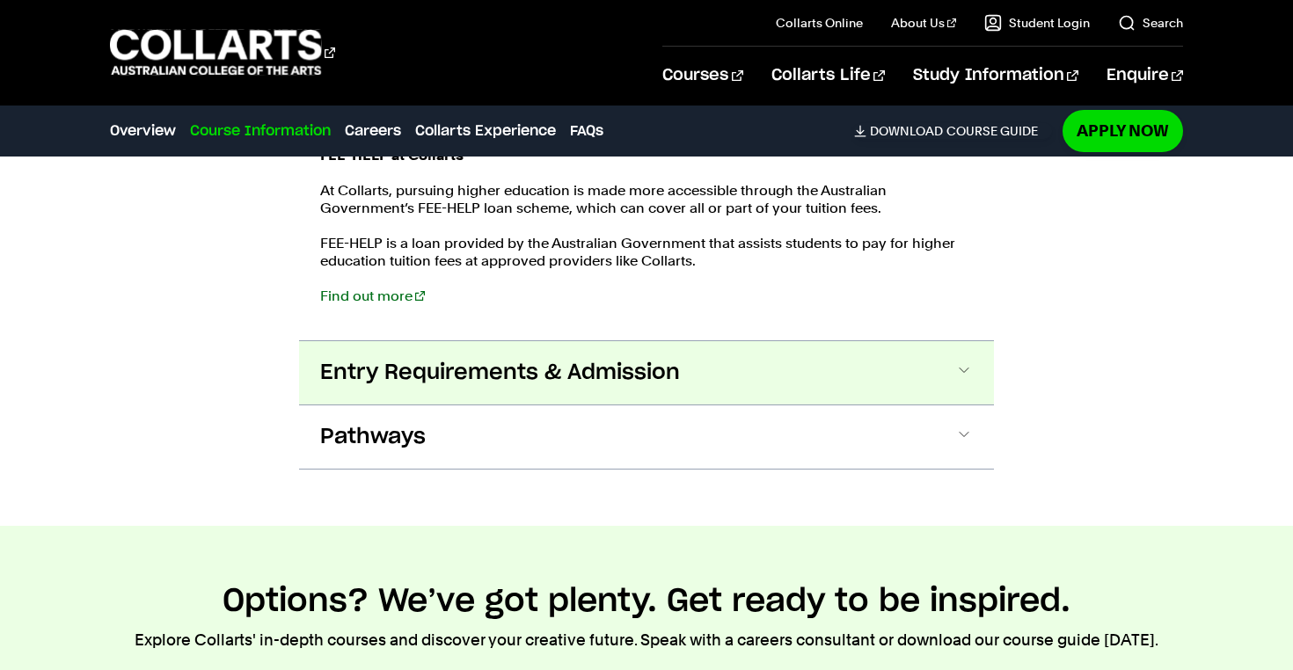
click at [458, 381] on span "Entry Requirements & Admission" at bounding box center [500, 373] width 360 height 28
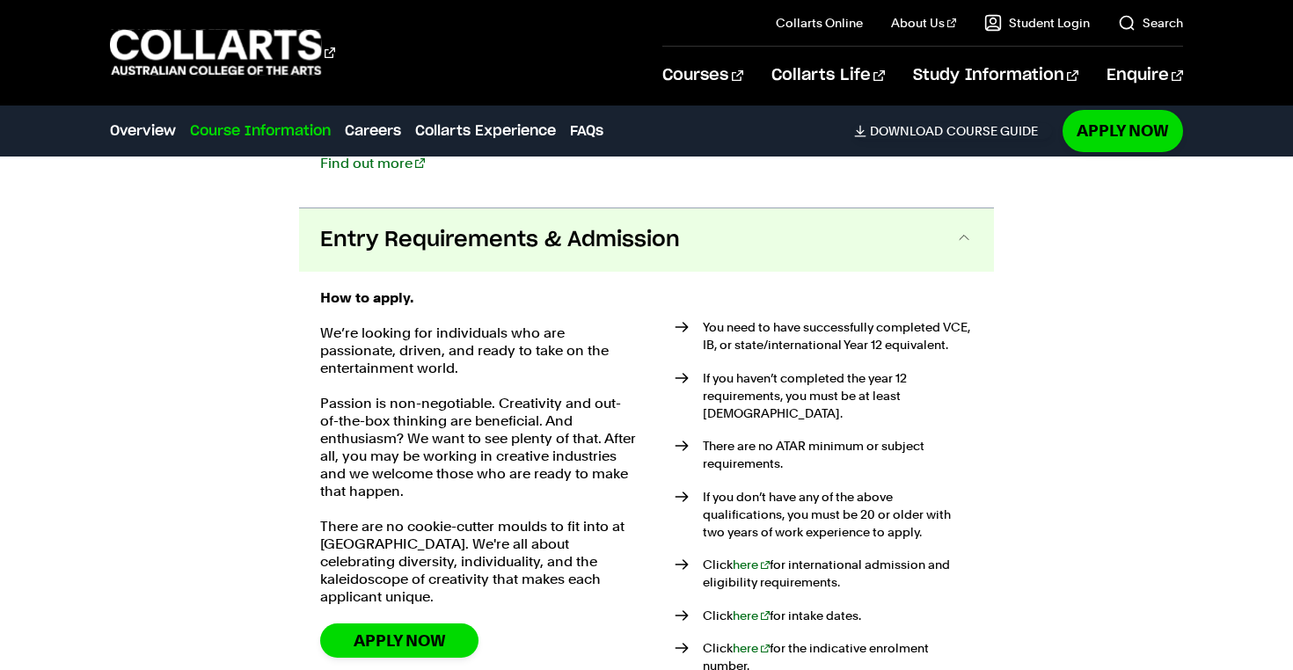
scroll to position [4499, 0]
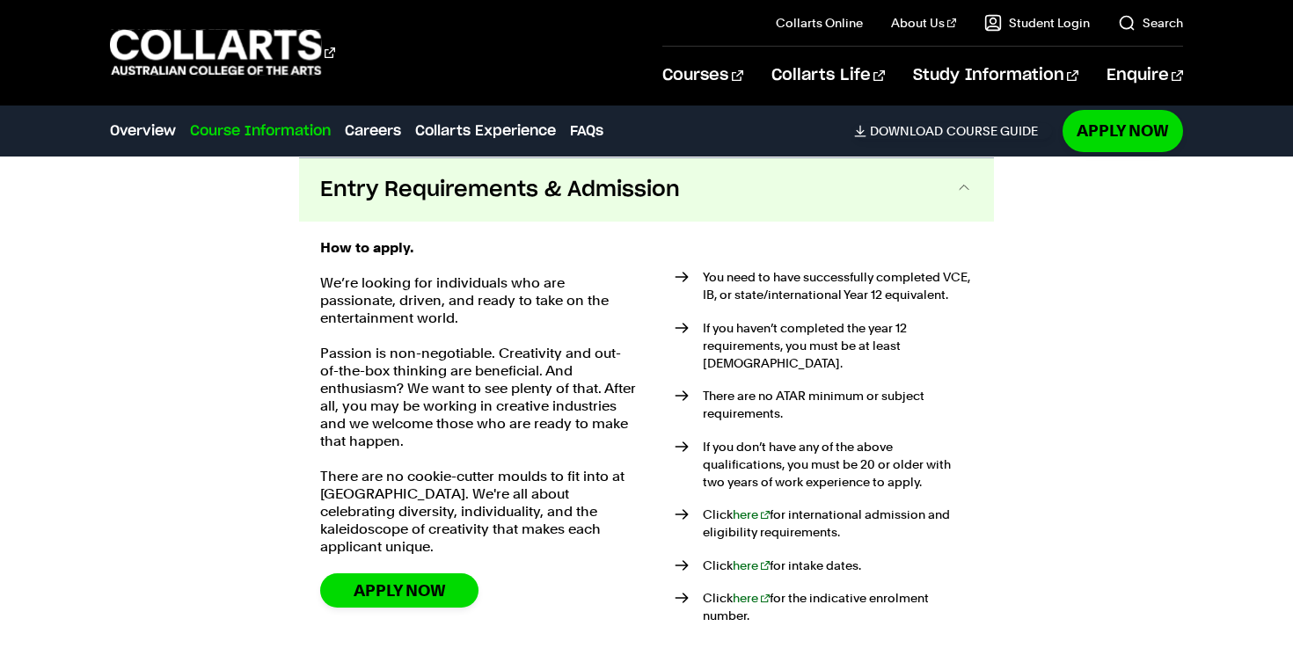
click at [548, 197] on span "Entry Requirements & Admission" at bounding box center [500, 190] width 360 height 28
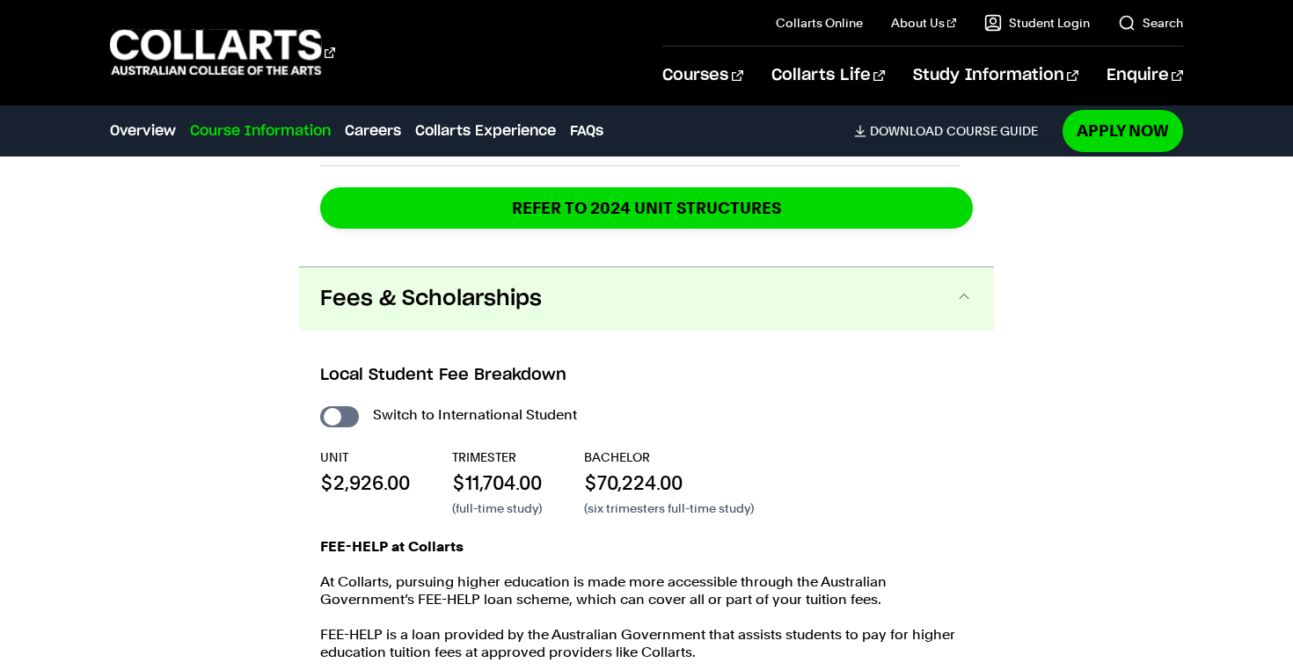
scroll to position [3914, 0]
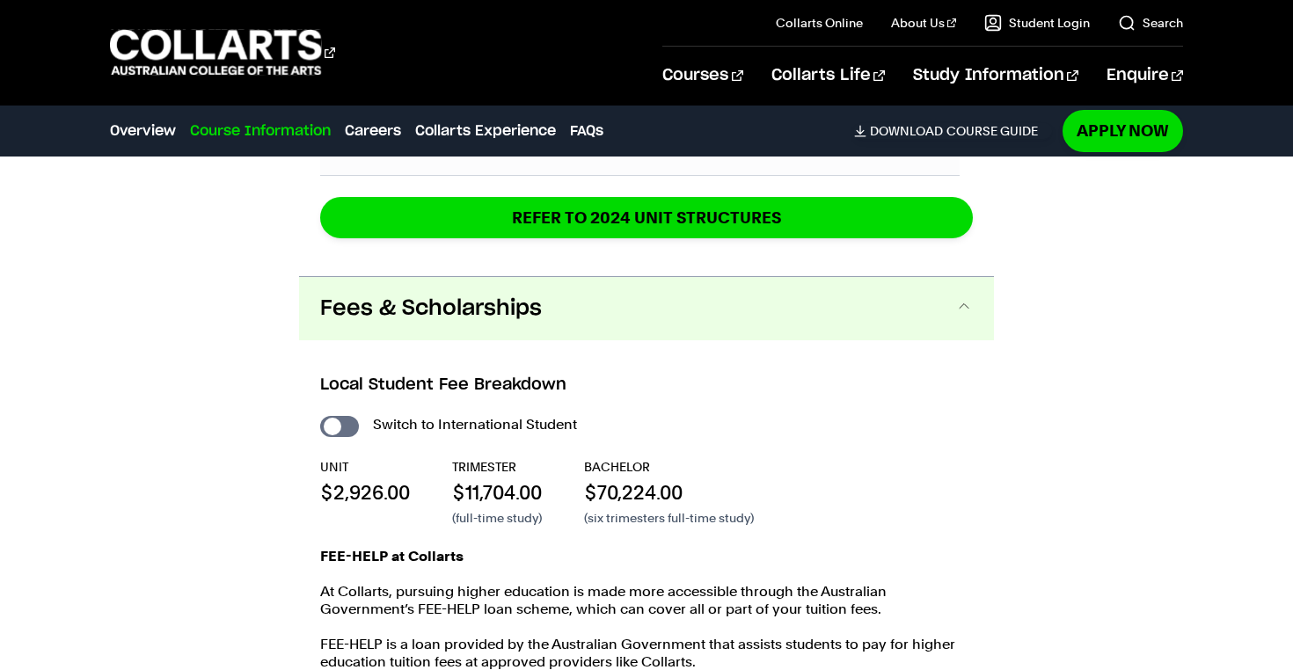
click at [488, 311] on span "Fees & Scholarships" at bounding box center [431, 309] width 222 height 28
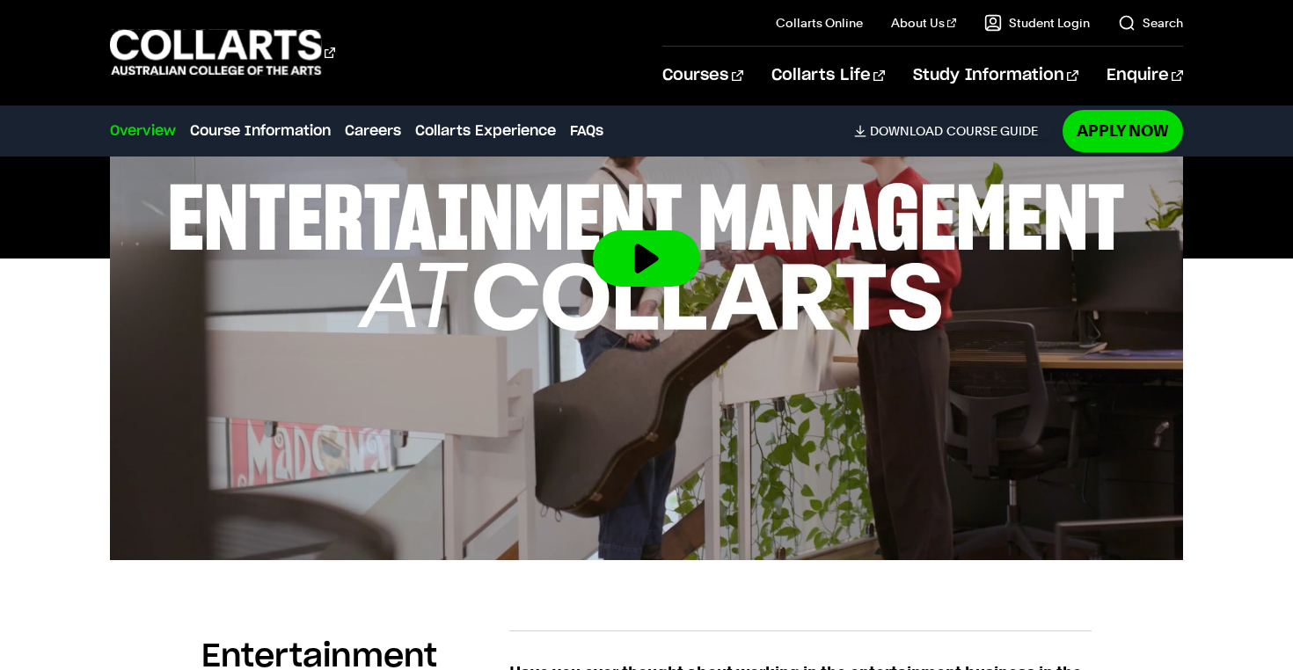
scroll to position [0, 0]
